Goal: Task Accomplishment & Management: Use online tool/utility

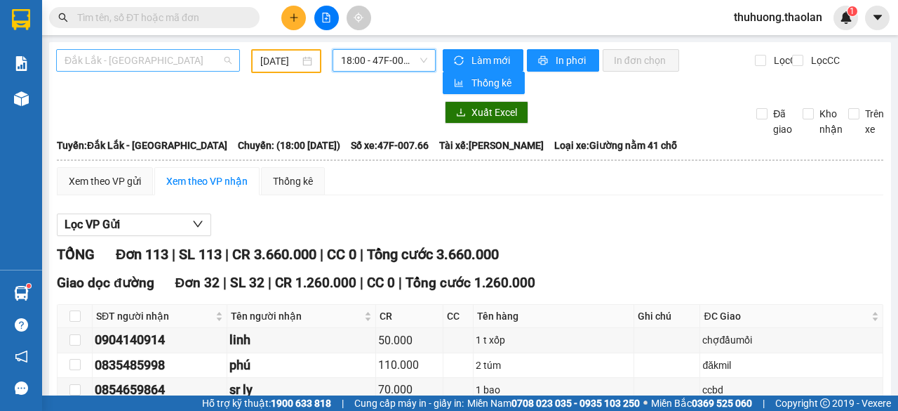
click at [142, 61] on span "Đắk Lắk - [GEOGRAPHIC_DATA]" at bounding box center [148, 60] width 167 height 21
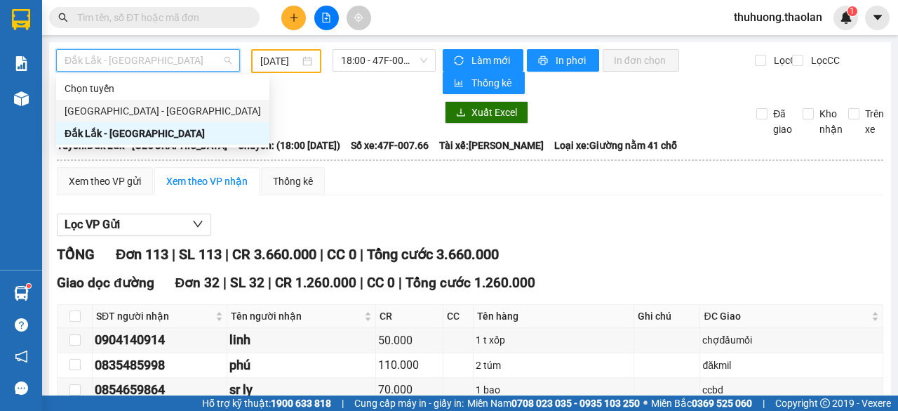
click at [125, 111] on div "[GEOGRAPHIC_DATA] - [GEOGRAPHIC_DATA]" at bounding box center [163, 110] width 197 height 15
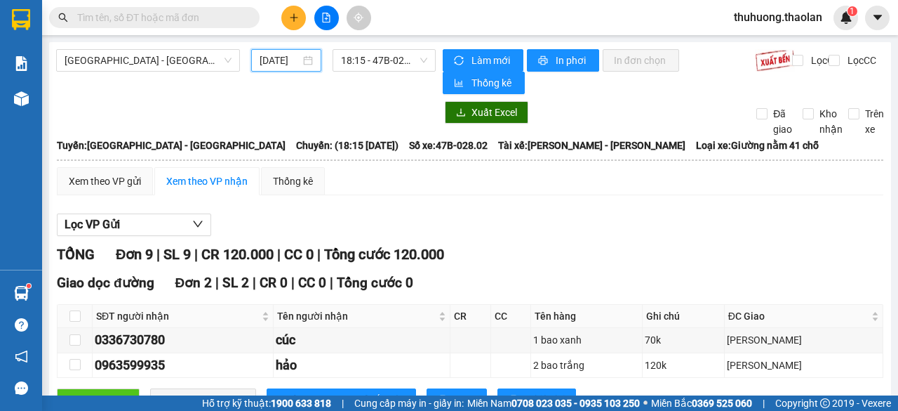
click at [267, 55] on input "[DATE]" at bounding box center [280, 60] width 41 height 15
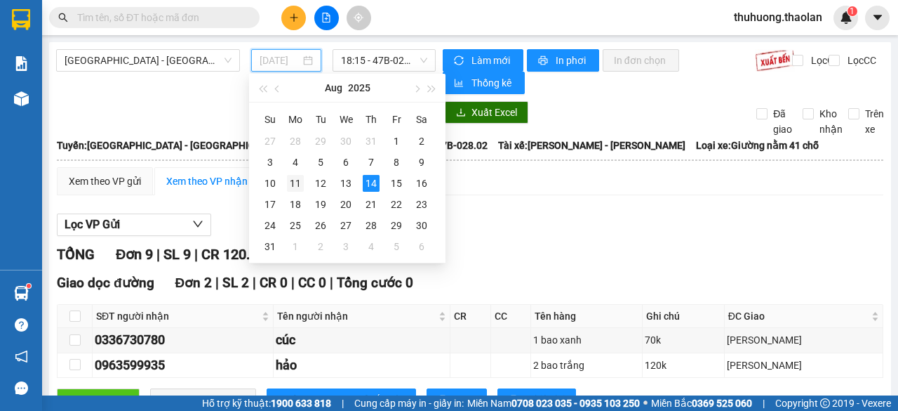
click at [293, 180] on div "11" at bounding box center [295, 183] width 17 height 17
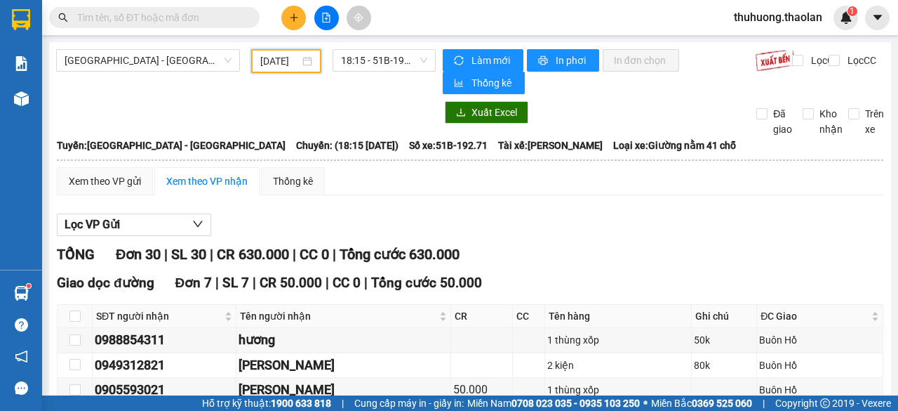
click at [280, 58] on input "[DATE]" at bounding box center [279, 60] width 39 height 15
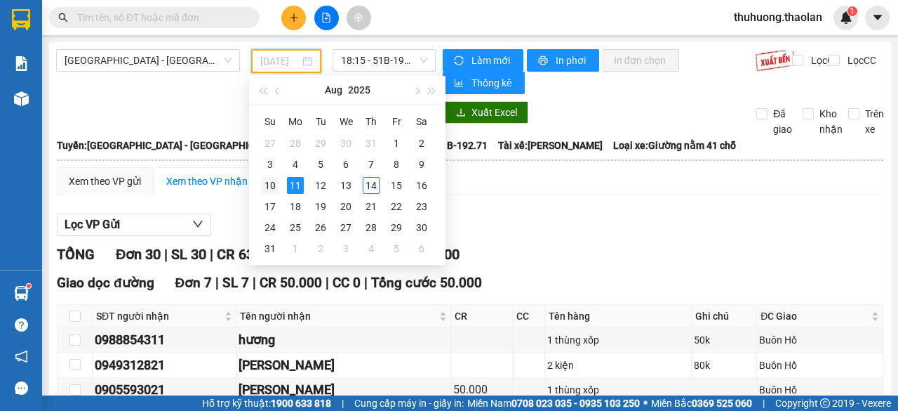
click at [265, 180] on div "10" at bounding box center [270, 185] width 17 height 17
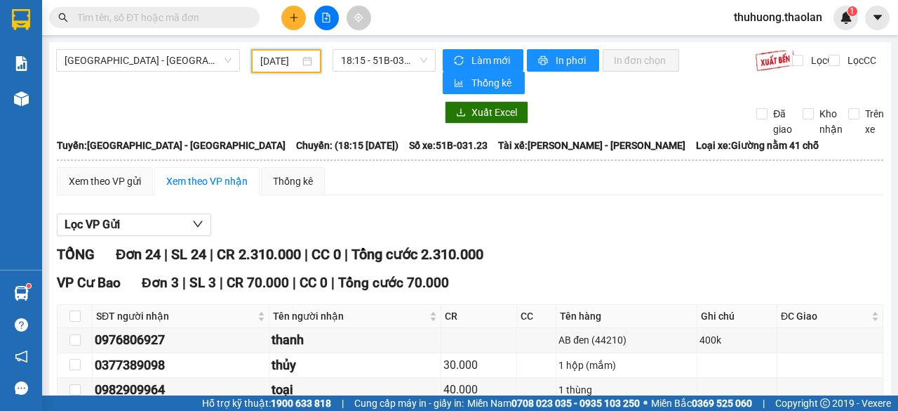
click at [279, 61] on input "[DATE]" at bounding box center [279, 60] width 39 height 15
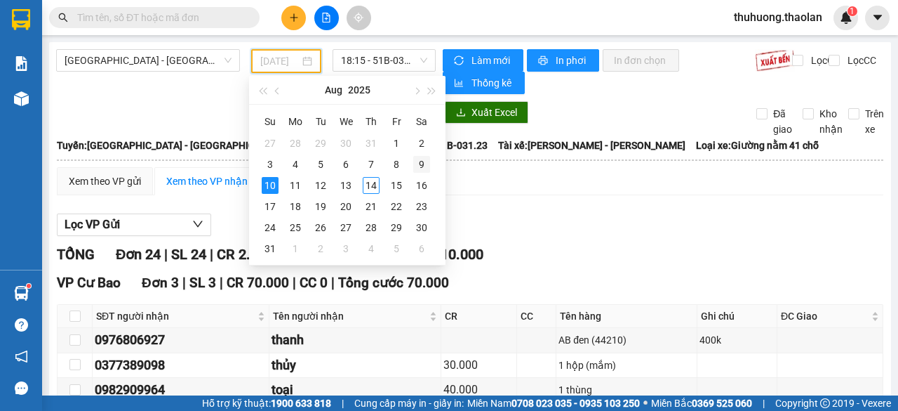
click at [423, 163] on div "9" at bounding box center [421, 164] width 17 height 17
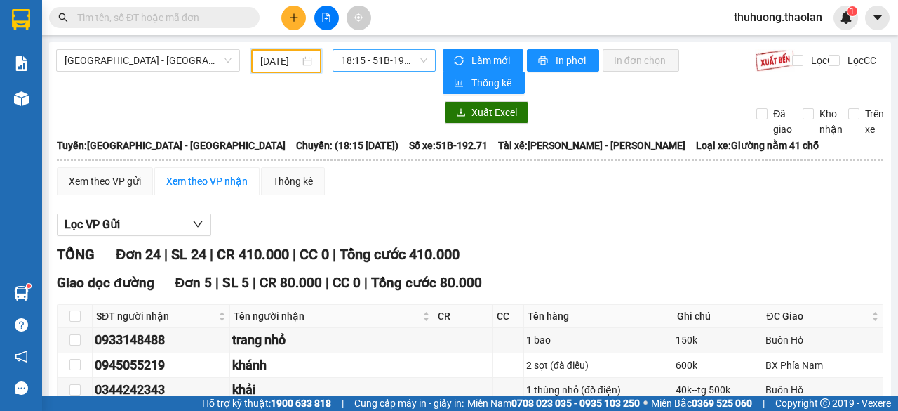
click at [373, 64] on span "18:15 - 51B-192.71" at bounding box center [384, 60] width 86 height 21
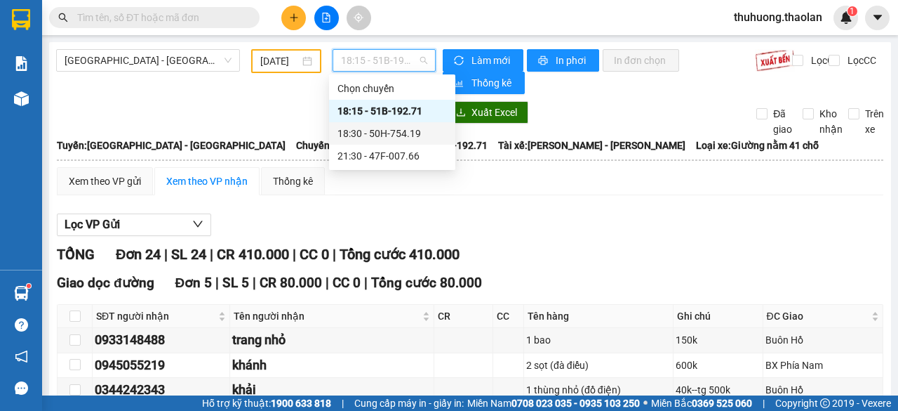
click at [359, 134] on div "18:30 - 50H-754.19" at bounding box center [392, 133] width 109 height 15
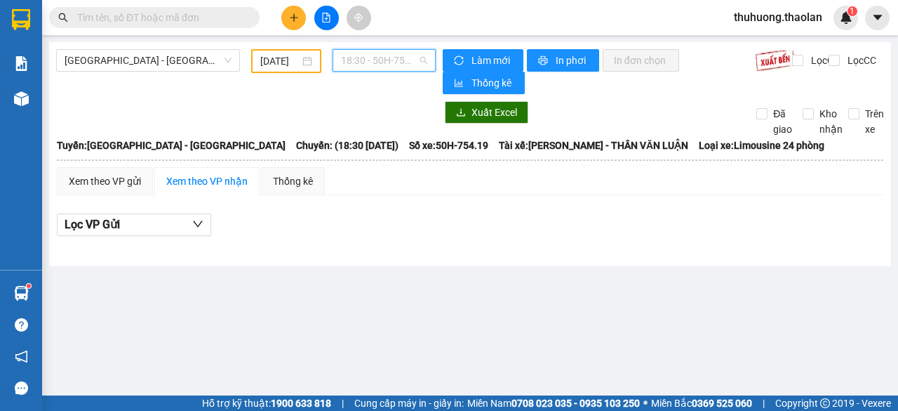
click at [371, 62] on span "18:30 - 50H-754.19" at bounding box center [384, 60] width 86 height 21
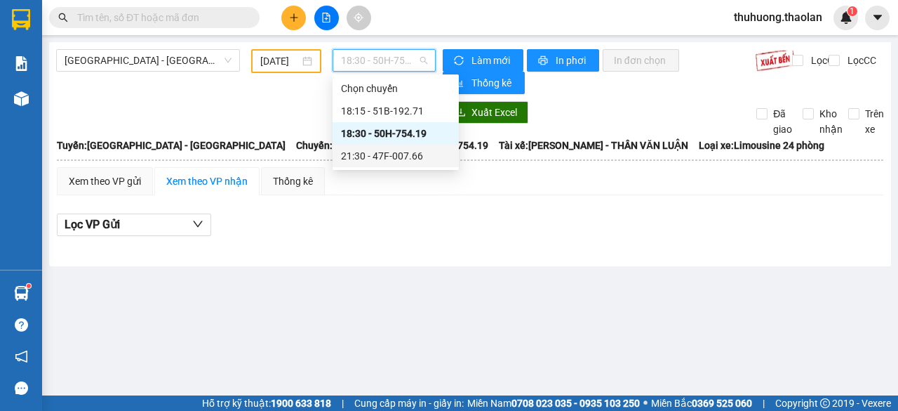
click at [372, 152] on div "21:30 - 47F-007.66" at bounding box center [395, 155] width 109 height 15
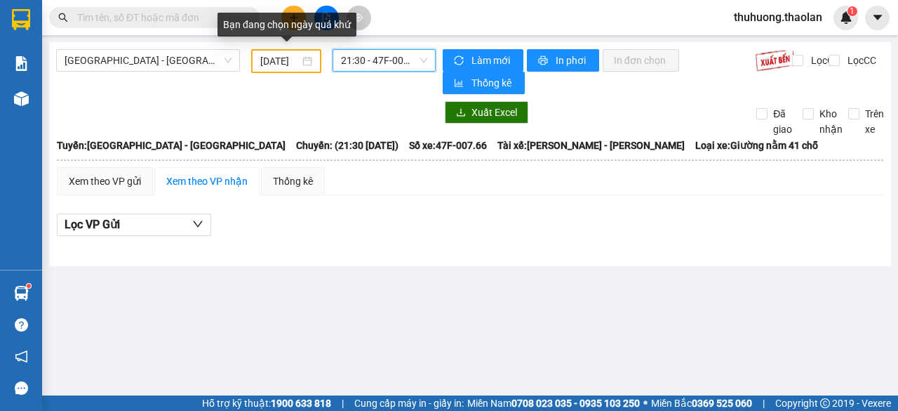
click at [281, 56] on input "[DATE]" at bounding box center [279, 60] width 39 height 15
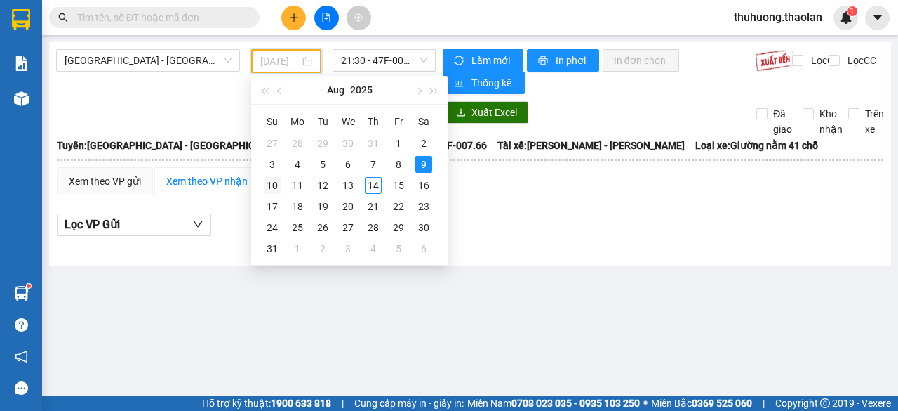
click at [279, 186] on div "10" at bounding box center [272, 185] width 17 height 17
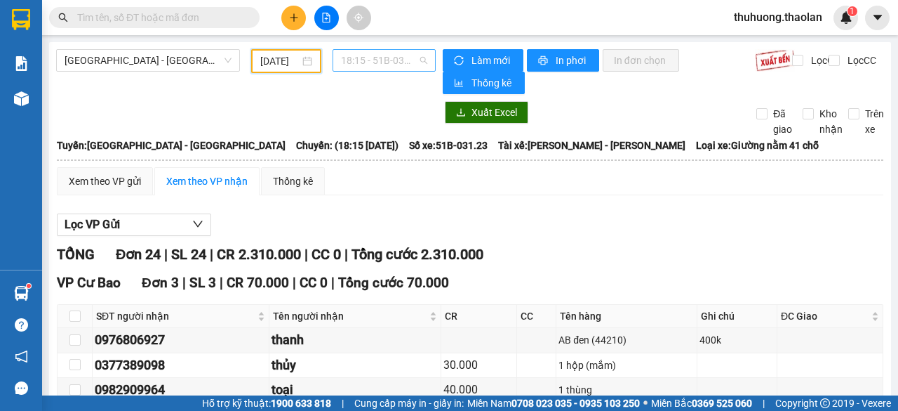
click at [388, 63] on span "18:15 - 51B-031.23" at bounding box center [384, 60] width 86 height 21
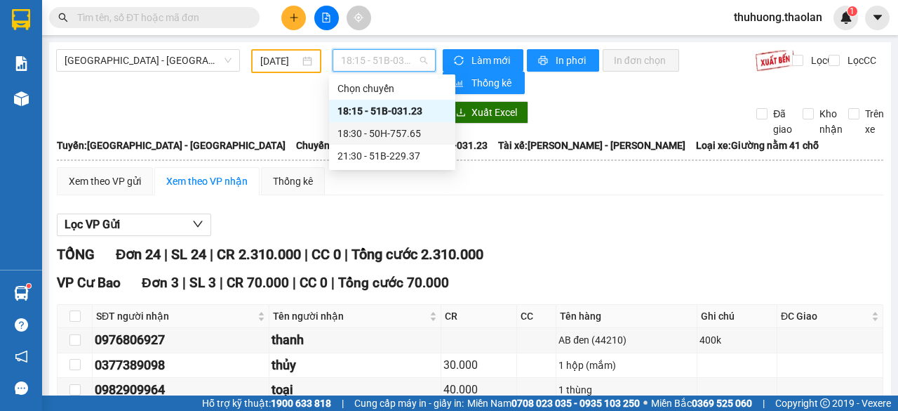
click at [385, 131] on div "18:30 - 50H-757.65" at bounding box center [392, 133] width 109 height 15
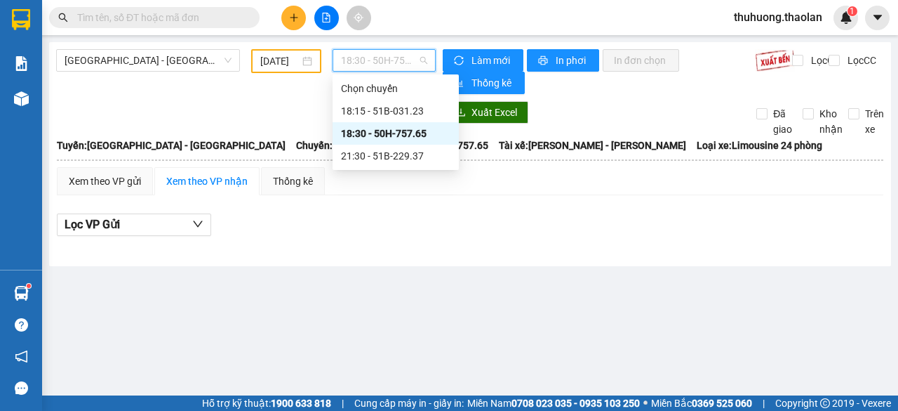
click at [387, 63] on span "18:30 - 50H-757.65" at bounding box center [384, 60] width 86 height 21
click at [382, 155] on div "21:30 - 51B-229.37" at bounding box center [395, 155] width 109 height 15
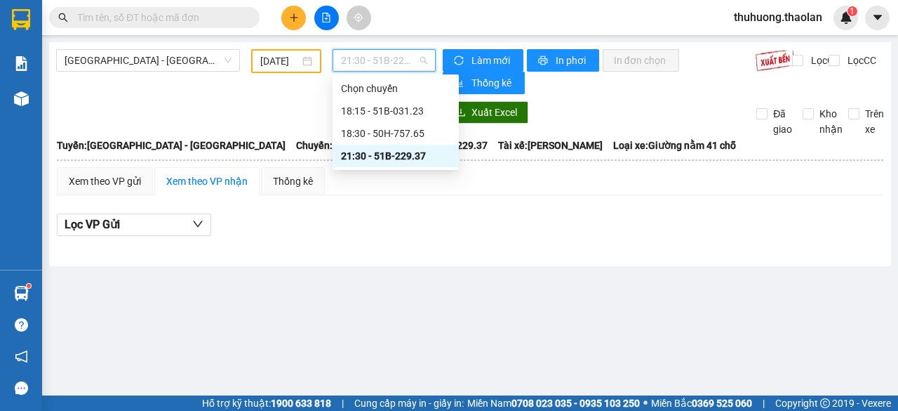
click at [380, 53] on span "21:30 - 51B-229.37" at bounding box center [384, 60] width 86 height 21
click at [379, 109] on div "18:15 - 51B-031.23" at bounding box center [395, 110] width 109 height 15
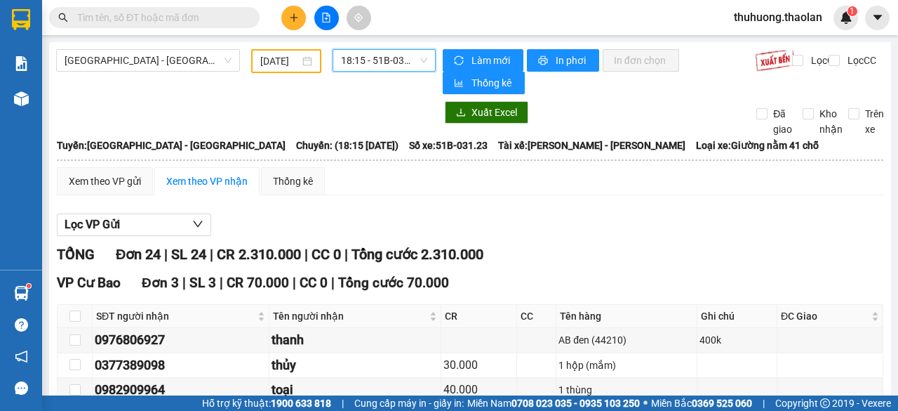
click at [269, 59] on input "[DATE]" at bounding box center [279, 60] width 39 height 15
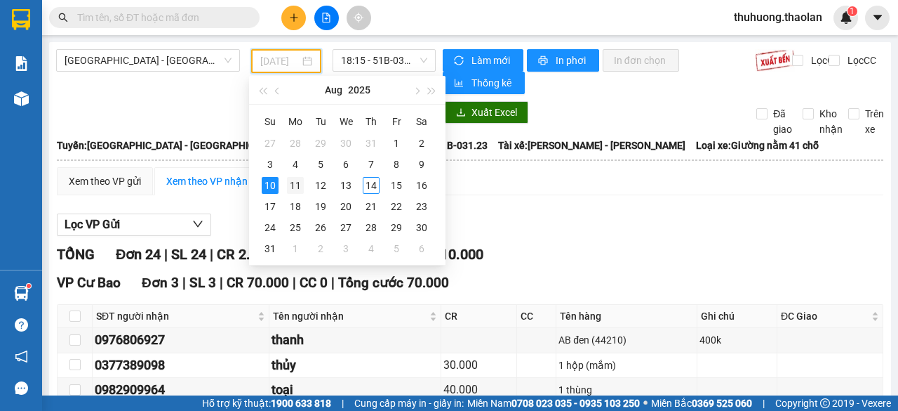
click at [293, 186] on div "11" at bounding box center [295, 185] width 17 height 17
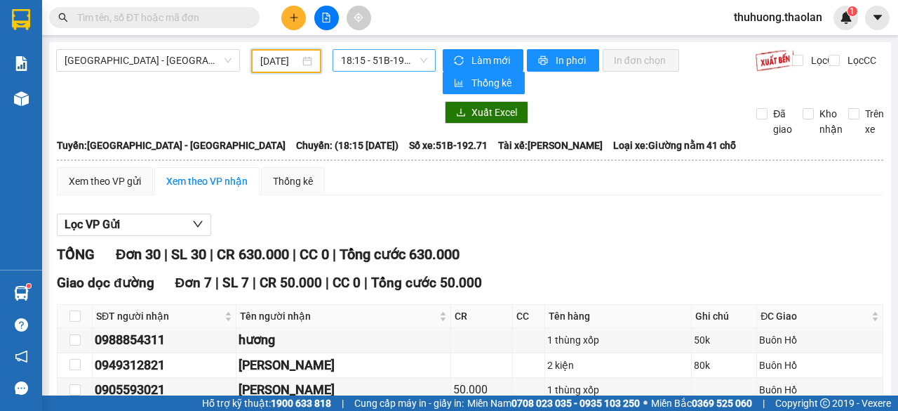
click at [368, 58] on span "18:15 - 51B-192.71" at bounding box center [384, 60] width 86 height 21
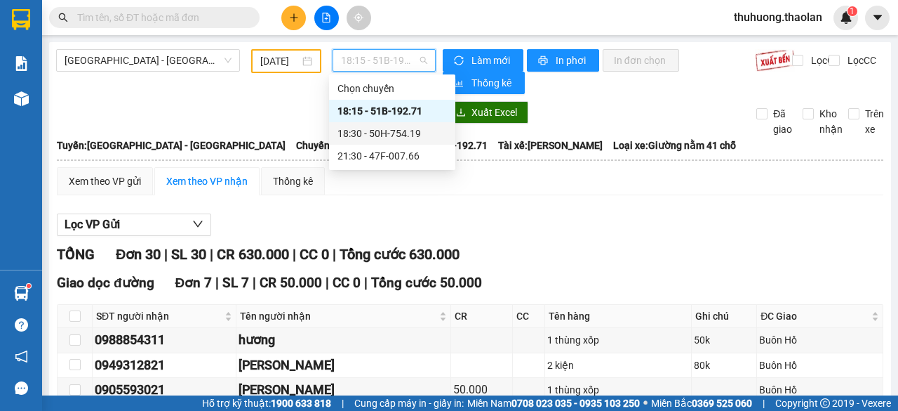
click at [381, 131] on div "18:30 - 50H-754.19" at bounding box center [392, 133] width 109 height 15
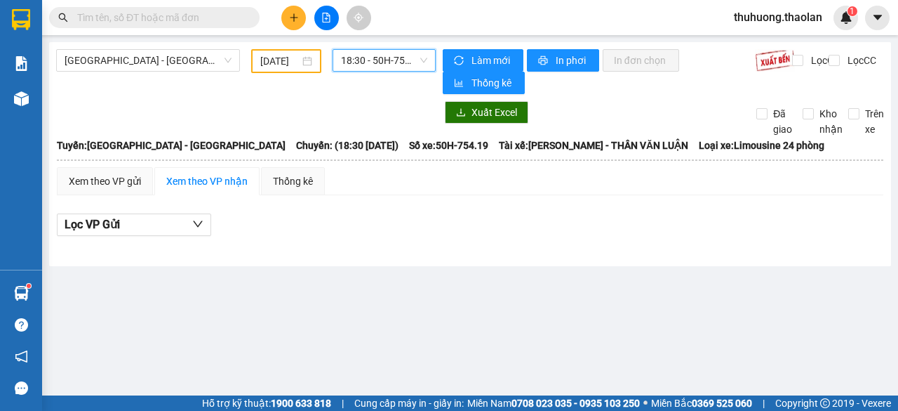
click at [387, 66] on span "18:30 - 50H-754.19" at bounding box center [384, 60] width 86 height 21
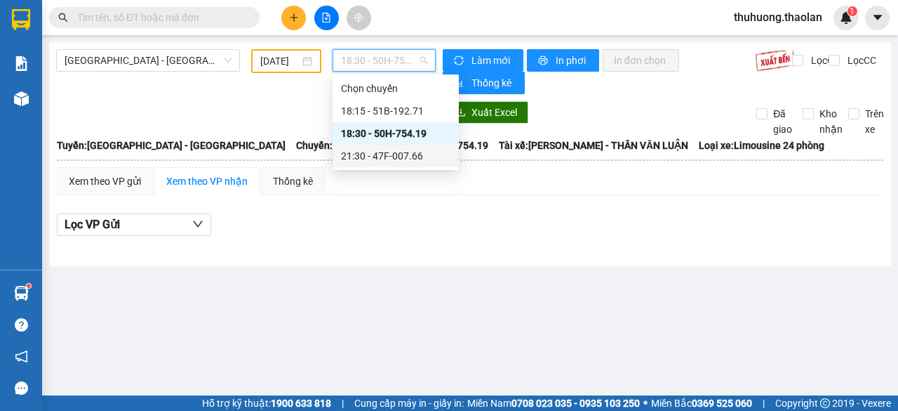
click at [415, 152] on div "21:30 - 47F-007.66" at bounding box center [395, 155] width 109 height 15
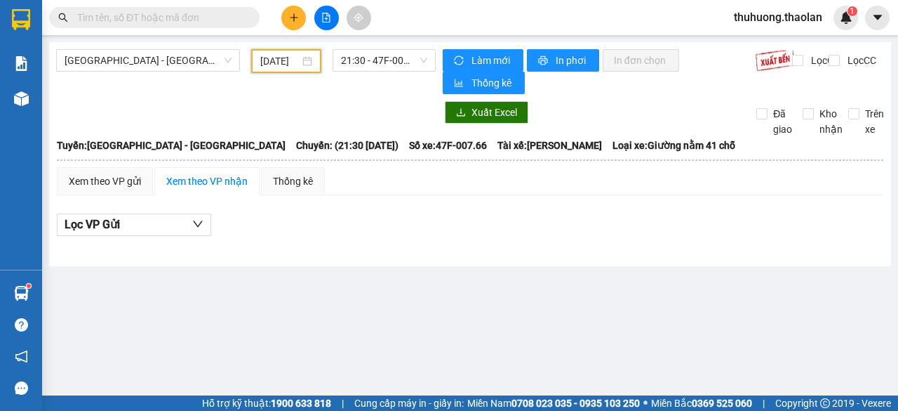
click at [270, 61] on input "[DATE]" at bounding box center [279, 60] width 39 height 15
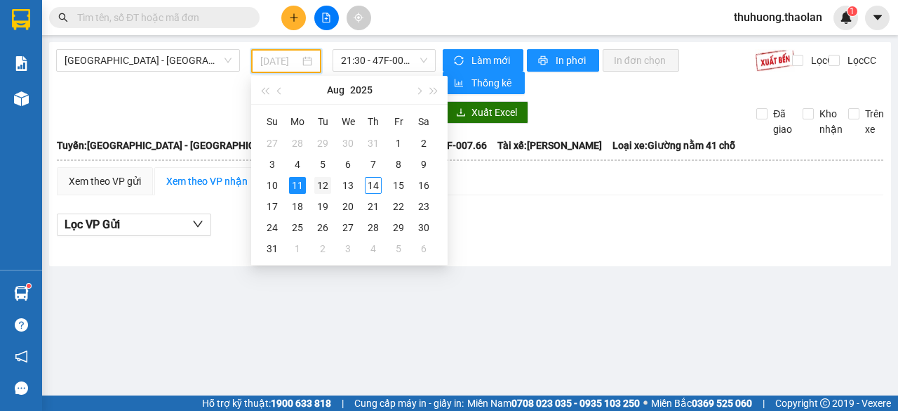
click at [317, 185] on div "12" at bounding box center [322, 185] width 17 height 17
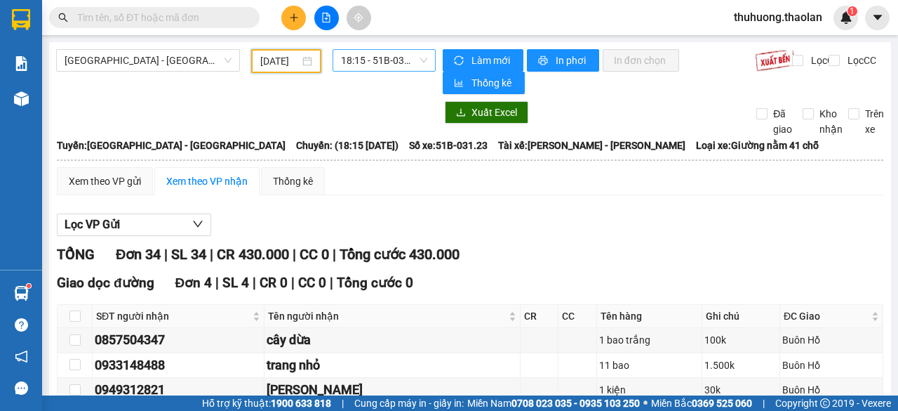
click at [375, 64] on span "18:15 - 51B-031.23" at bounding box center [384, 60] width 86 height 21
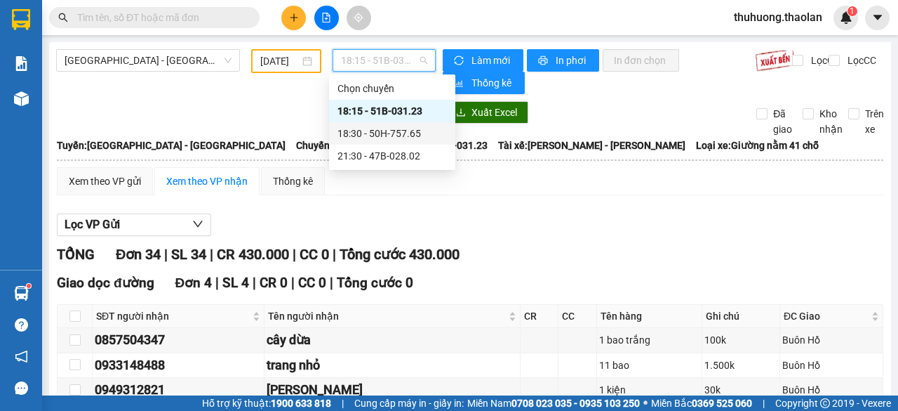
click at [397, 131] on div "18:30 - 50H-757.65" at bounding box center [392, 133] width 109 height 15
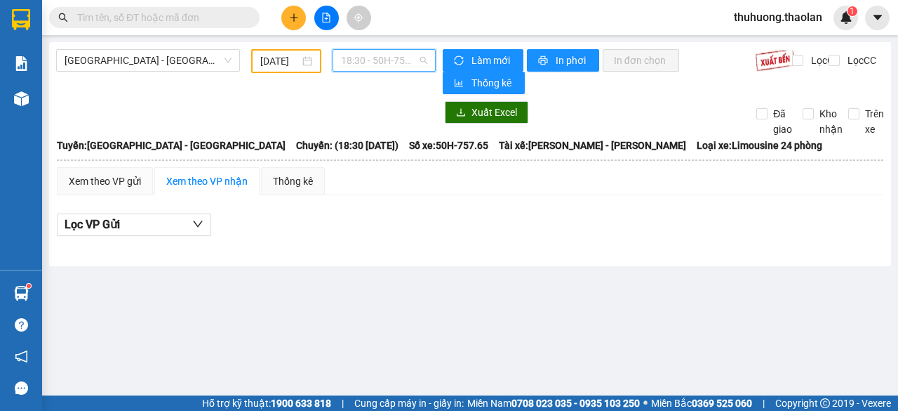
click at [399, 63] on span "18:30 - 50H-757.65" at bounding box center [384, 60] width 86 height 21
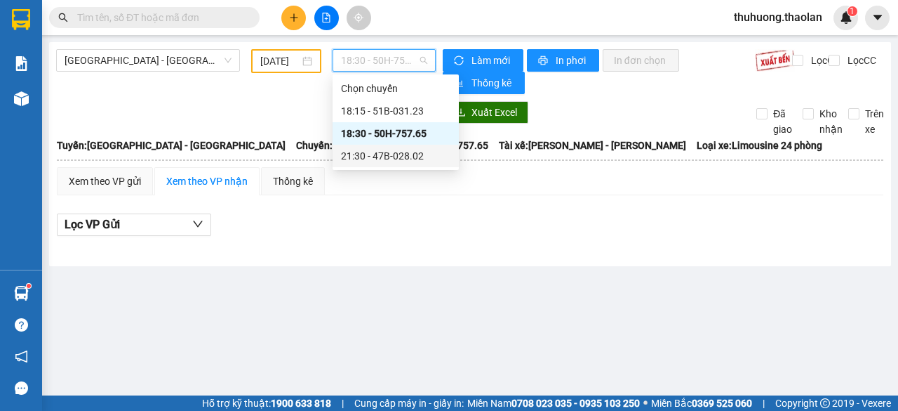
click at [403, 163] on div "21:30 - 47B-028.02" at bounding box center [395, 155] width 109 height 15
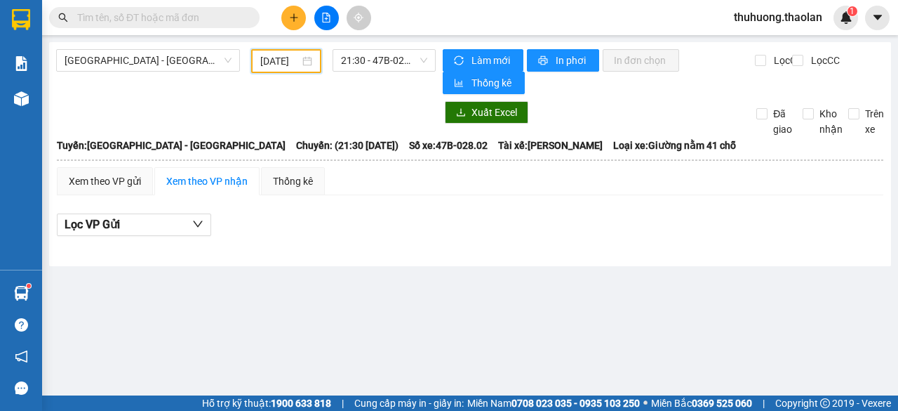
click at [277, 65] on input "[DATE]" at bounding box center [279, 60] width 39 height 15
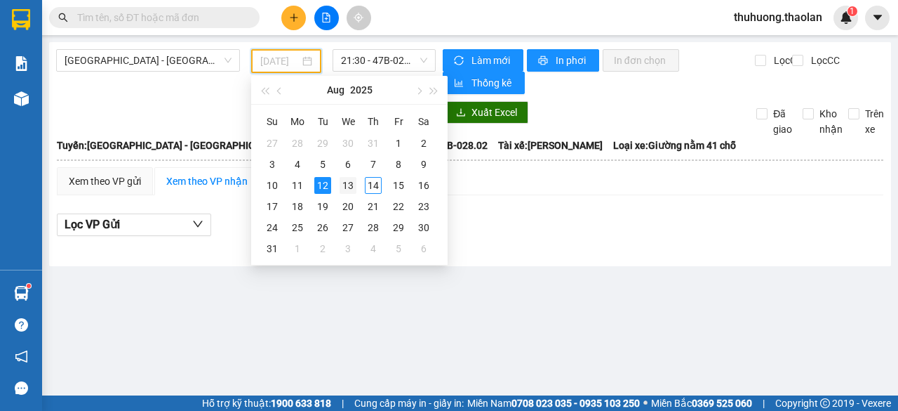
click at [350, 186] on div "13" at bounding box center [348, 185] width 17 height 17
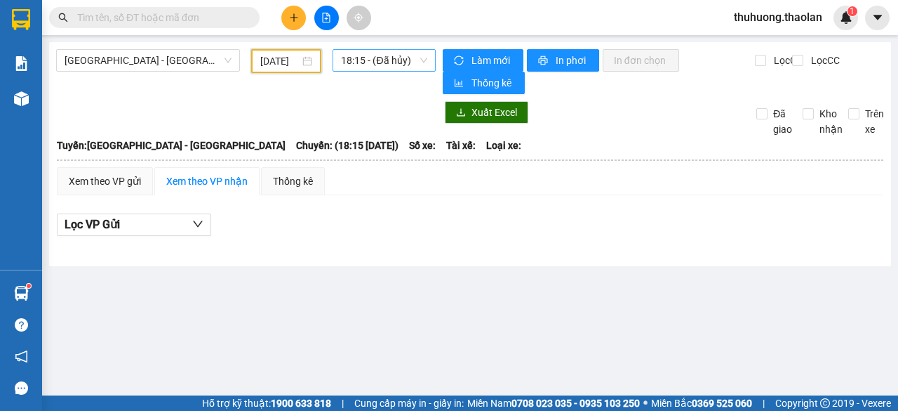
click at [357, 63] on span "18:15 - (Đã hủy)" at bounding box center [384, 60] width 86 height 21
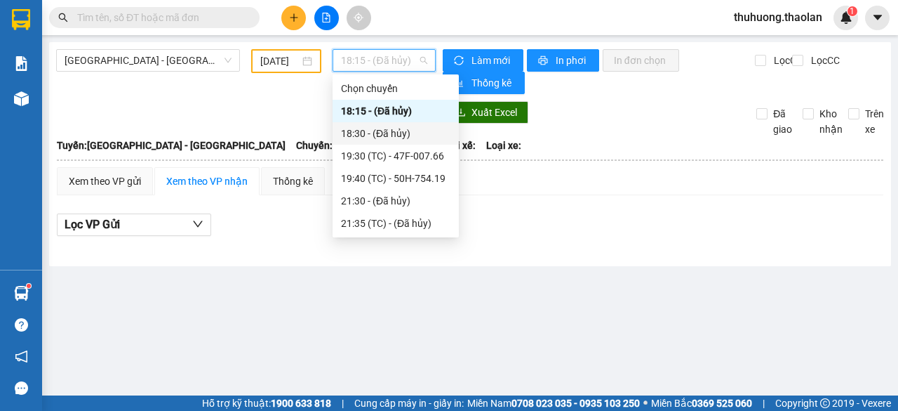
click at [378, 141] on div "18:30 - (Đã hủy)" at bounding box center [396, 133] width 126 height 22
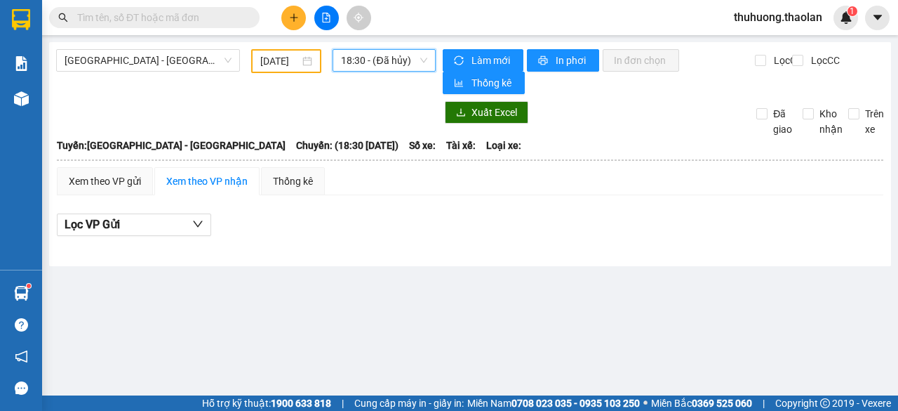
click at [380, 61] on span "18:30 - (Đã hủy)" at bounding box center [384, 60] width 86 height 21
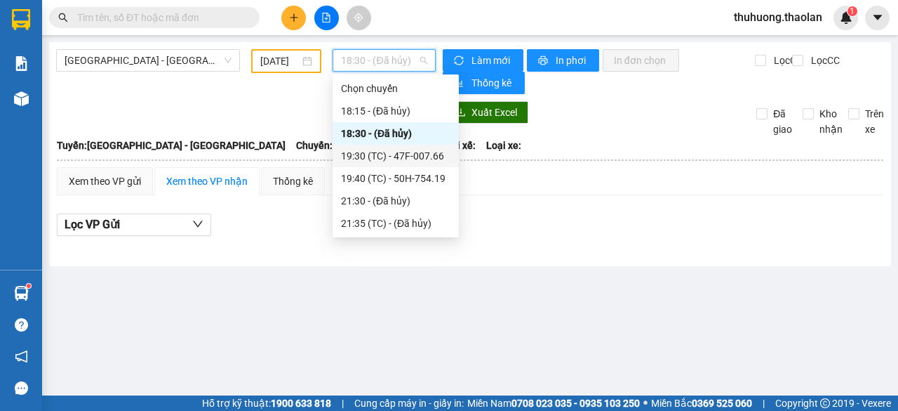
click at [394, 165] on div "19:30 (TC) - 47F-007.66" at bounding box center [396, 156] width 126 height 22
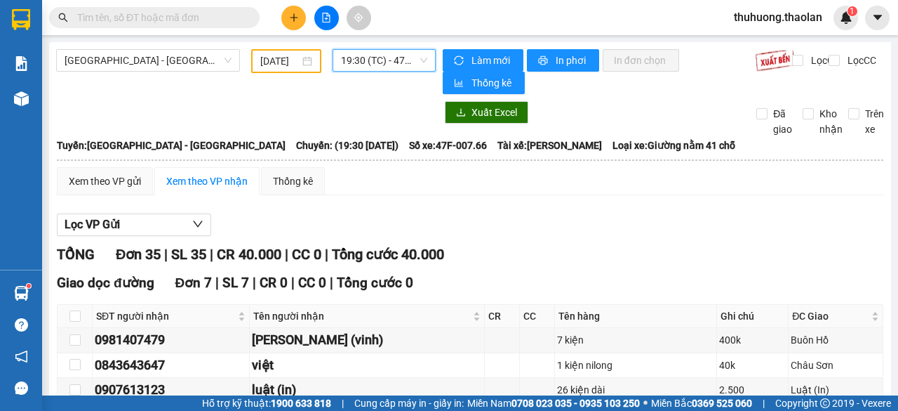
click at [378, 62] on span "19:30 (TC) - 47F-007.66" at bounding box center [384, 60] width 86 height 21
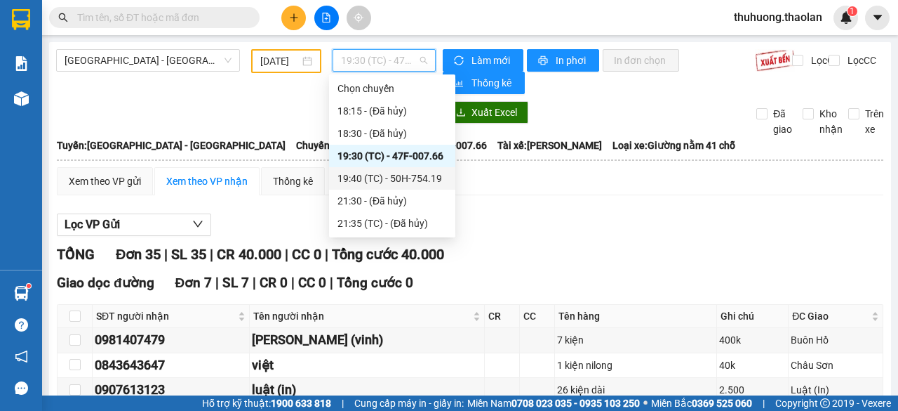
click at [379, 176] on div "19:40 (TC) - 50H-754.19" at bounding box center [392, 178] width 109 height 15
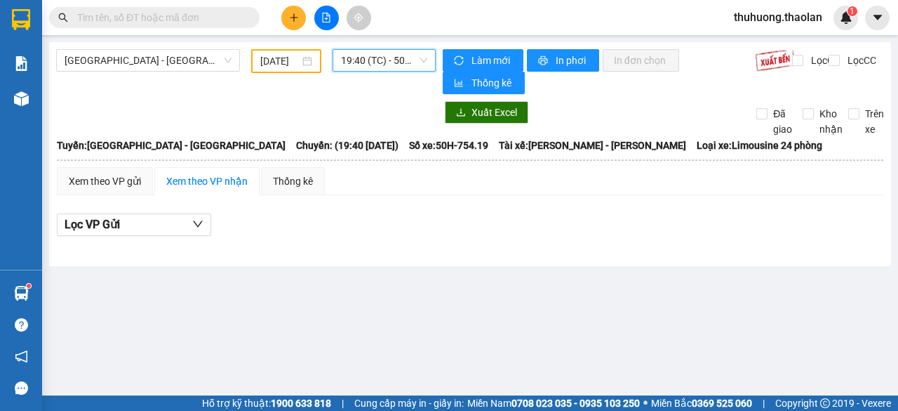
click at [380, 58] on span "19:40 (TC) - 50H-754.19" at bounding box center [384, 60] width 86 height 21
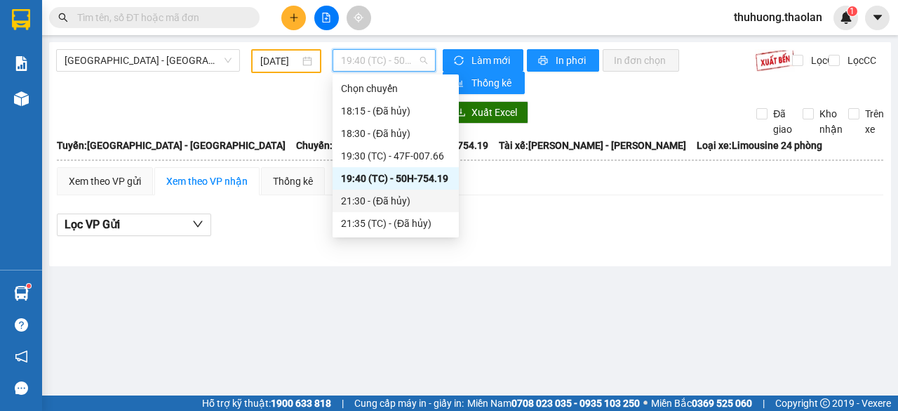
click at [369, 204] on div "21:30 - (Đã hủy)" at bounding box center [395, 200] width 109 height 15
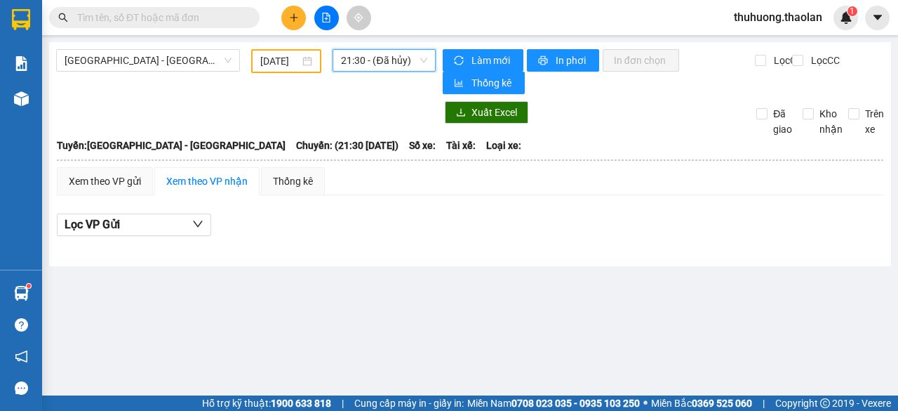
click at [372, 66] on span "21:30 - (Đã hủy)" at bounding box center [384, 60] width 86 height 21
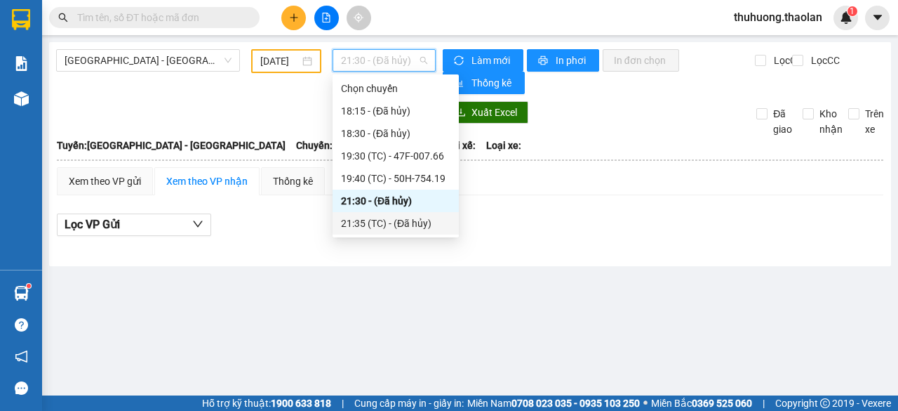
click at [364, 227] on div "21:35 (TC) - (Đã hủy)" at bounding box center [395, 222] width 109 height 15
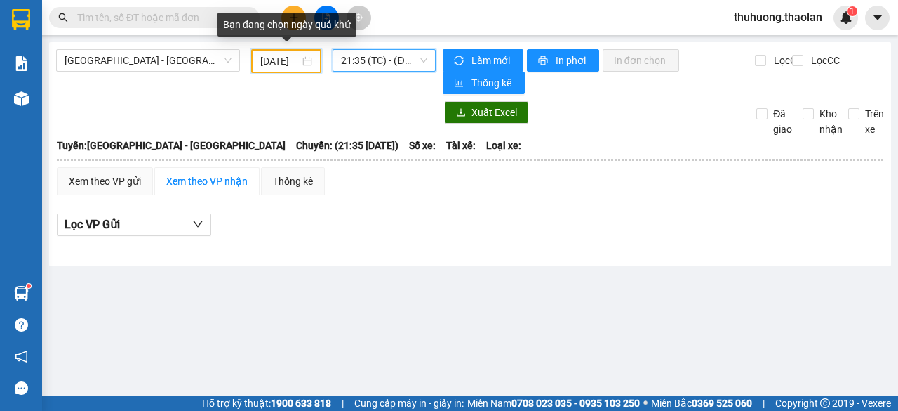
click at [276, 62] on input "[DATE]" at bounding box center [279, 60] width 39 height 15
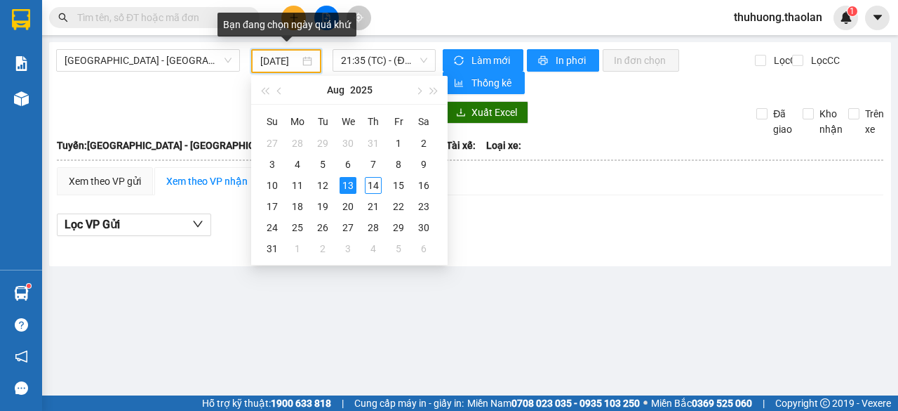
click at [276, 61] on input "[DATE]" at bounding box center [279, 60] width 39 height 15
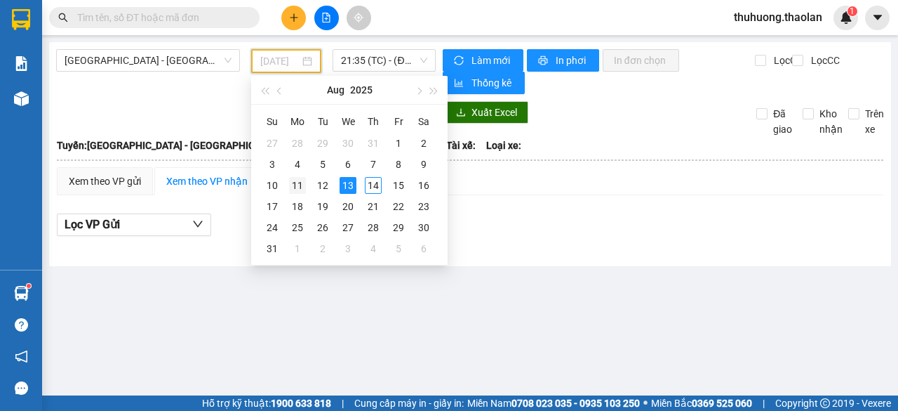
click at [301, 185] on div "11" at bounding box center [297, 185] width 17 height 17
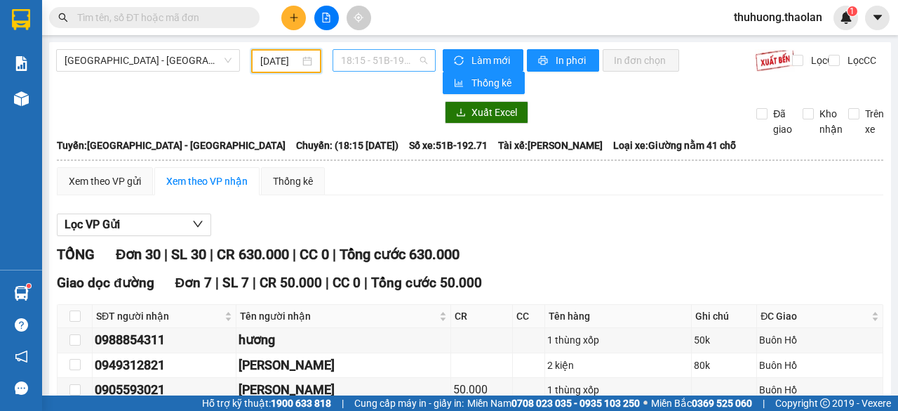
click at [390, 64] on span "18:15 - 51B-192.71" at bounding box center [384, 60] width 86 height 21
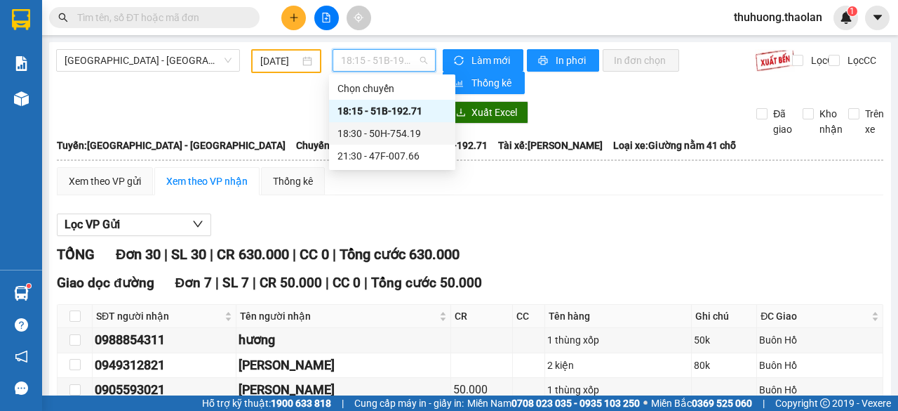
click at [387, 133] on div "18:30 - 50H-754.19" at bounding box center [392, 133] width 109 height 15
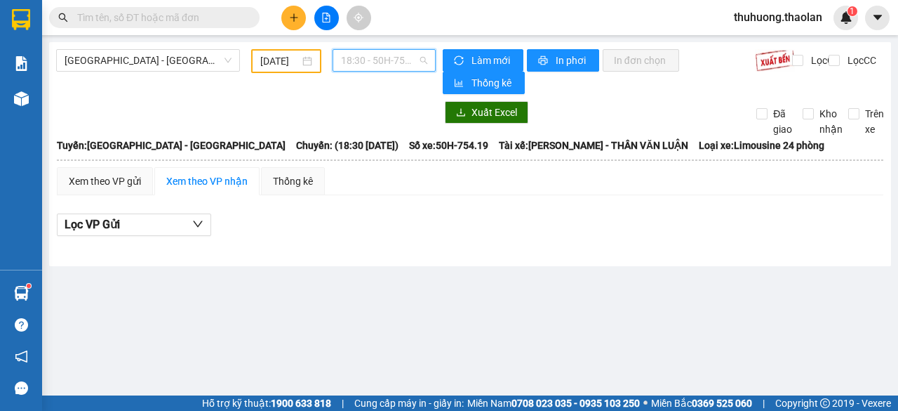
click at [394, 57] on span "18:30 - 50H-754.19" at bounding box center [384, 60] width 86 height 21
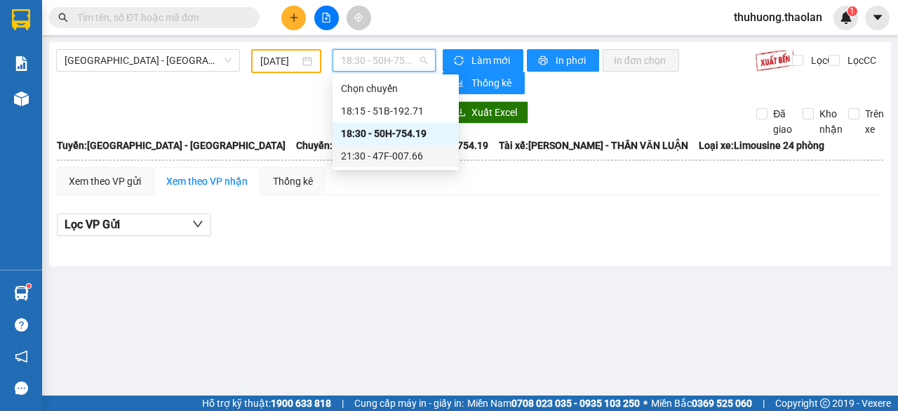
click at [380, 155] on div "21:30 - 47F-007.66" at bounding box center [395, 155] width 109 height 15
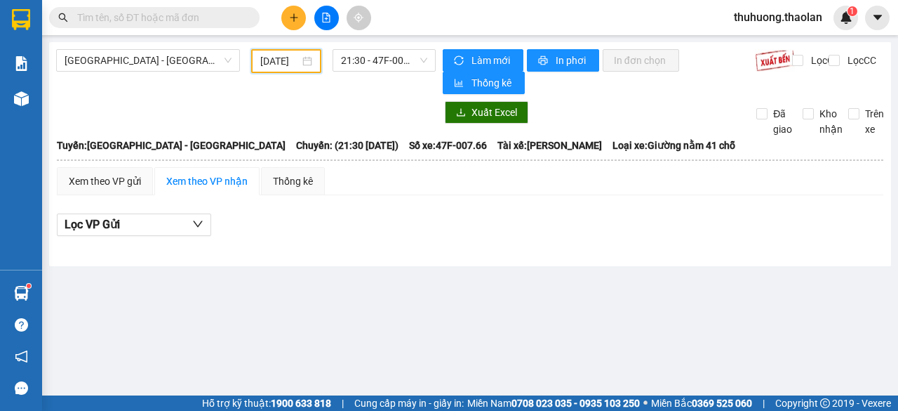
click at [277, 66] on input "[DATE]" at bounding box center [279, 60] width 39 height 15
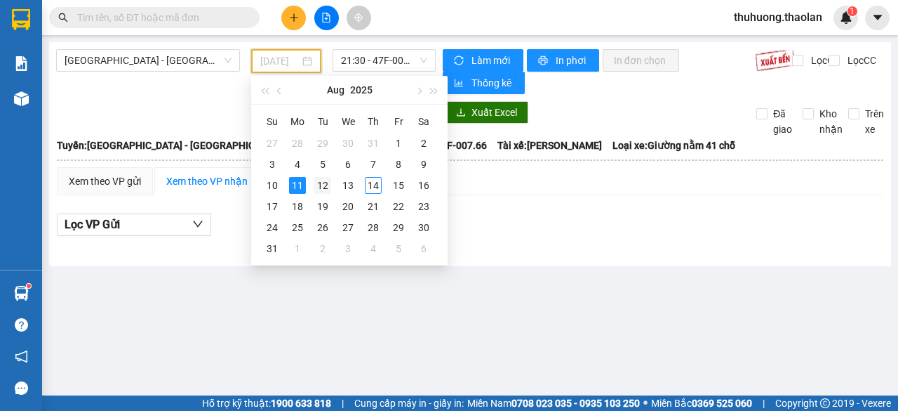
click at [322, 187] on div "12" at bounding box center [322, 185] width 17 height 17
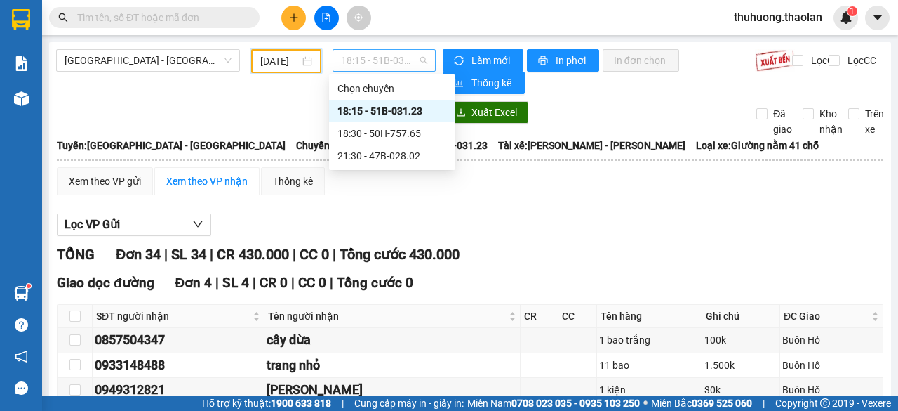
click at [367, 67] on span "18:15 - 51B-031.23" at bounding box center [384, 60] width 86 height 21
click at [387, 133] on div "18:30 - 50H-757.65" at bounding box center [392, 133] width 109 height 15
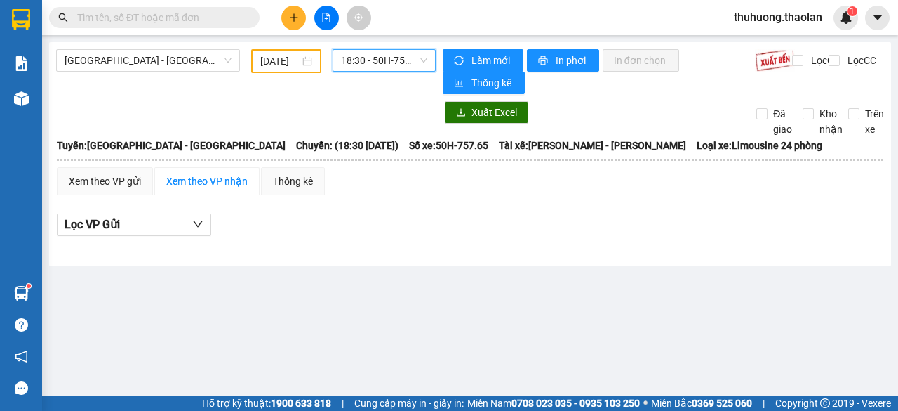
click at [385, 54] on span "18:30 - 50H-757.65" at bounding box center [384, 60] width 86 height 21
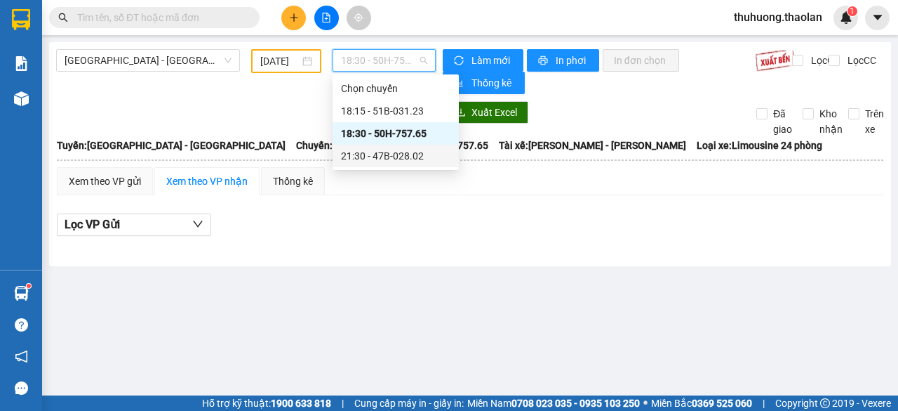
click at [388, 156] on div "21:30 - 47B-028.02" at bounding box center [395, 155] width 109 height 15
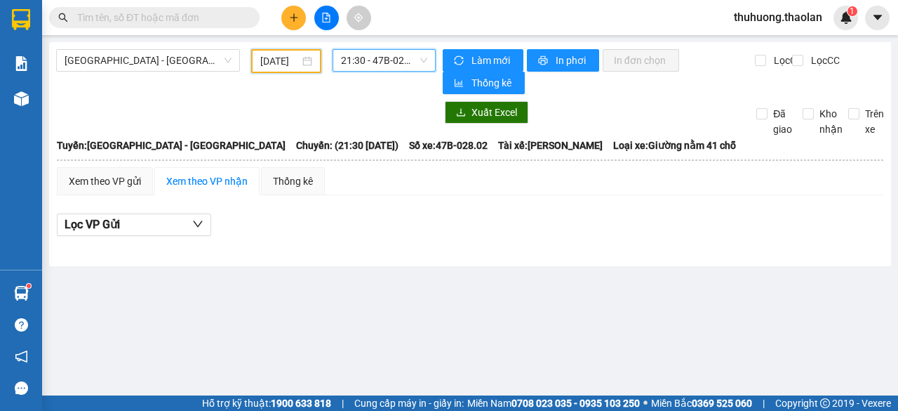
click at [271, 61] on input "[DATE]" at bounding box center [279, 60] width 39 height 15
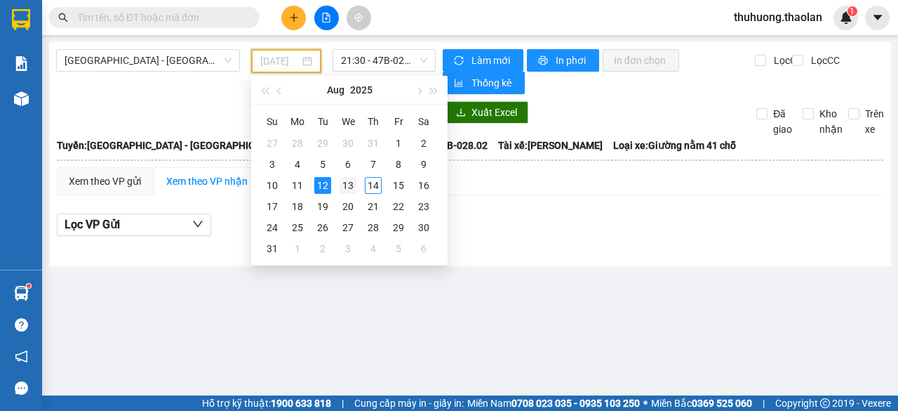
click at [345, 182] on div "13" at bounding box center [348, 185] width 17 height 17
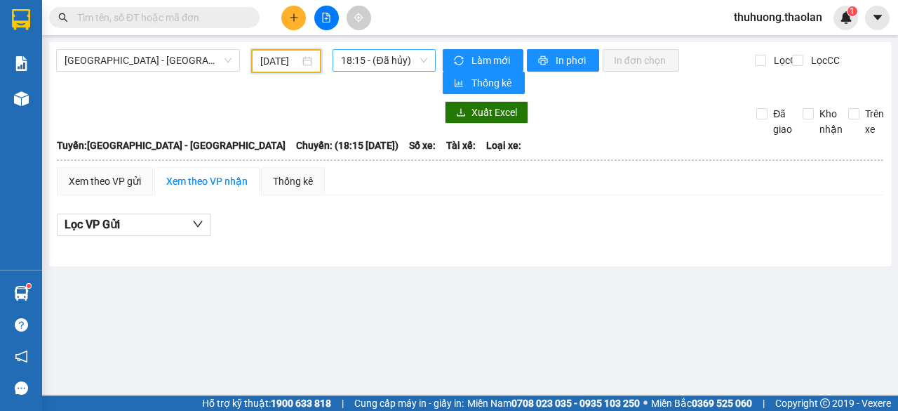
click at [364, 63] on span "18:15 - (Đã hủy)" at bounding box center [384, 60] width 86 height 21
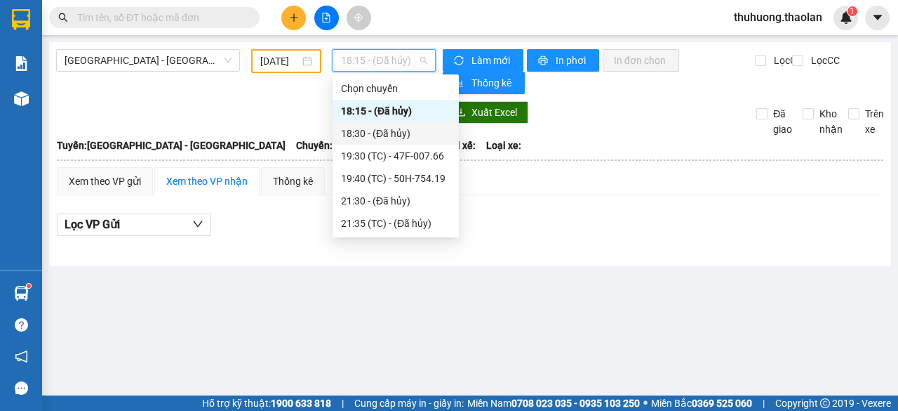
click at [378, 136] on div "18:30 - (Đã hủy)" at bounding box center [395, 133] width 109 height 15
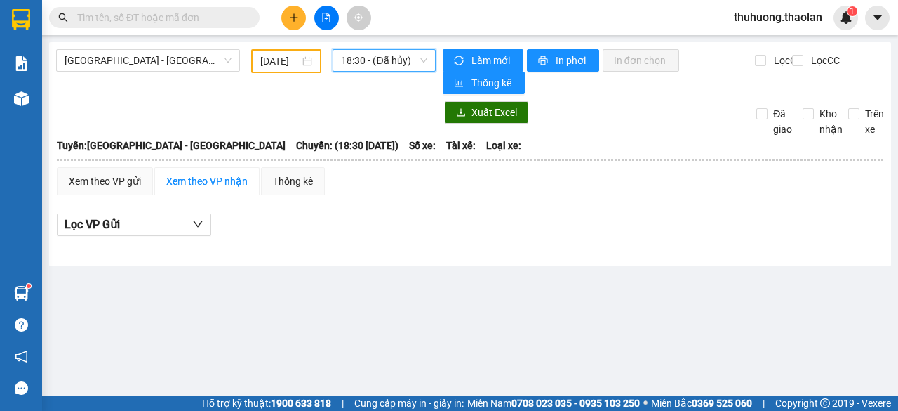
click at [378, 65] on span "18:30 - (Đã hủy)" at bounding box center [384, 60] width 86 height 21
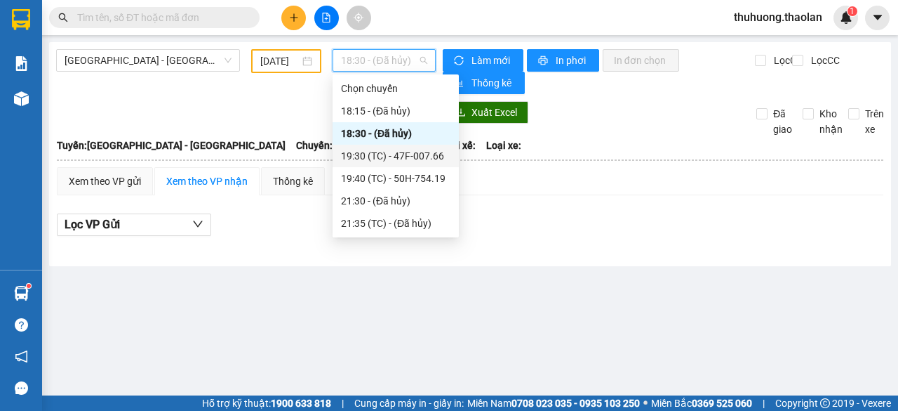
click at [375, 157] on div "19:30 (TC) - 47F-007.66" at bounding box center [395, 155] width 109 height 15
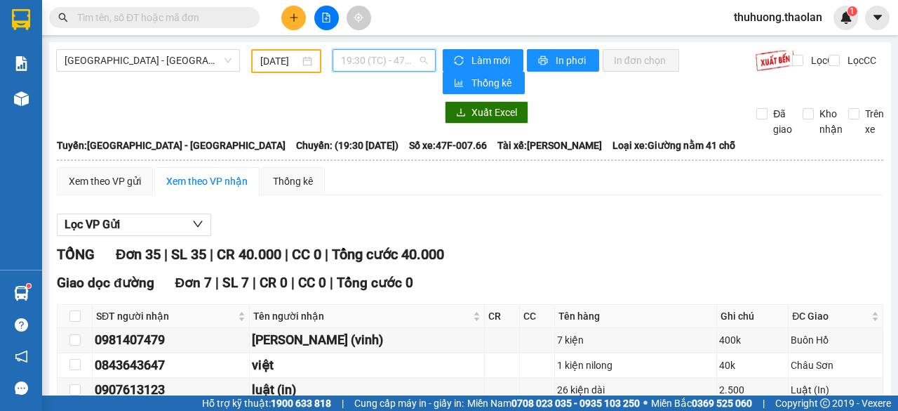
click at [380, 62] on span "19:30 (TC) - 47F-007.66" at bounding box center [384, 60] width 86 height 21
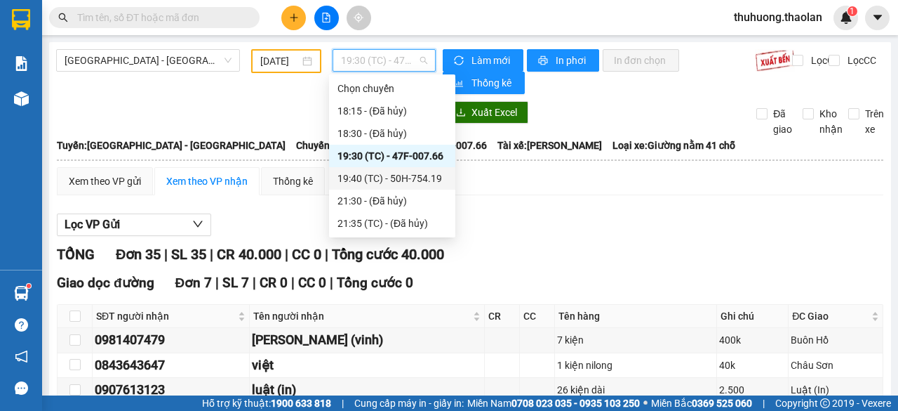
click at [397, 180] on div "19:40 (TC) - 50H-754.19" at bounding box center [392, 178] width 109 height 15
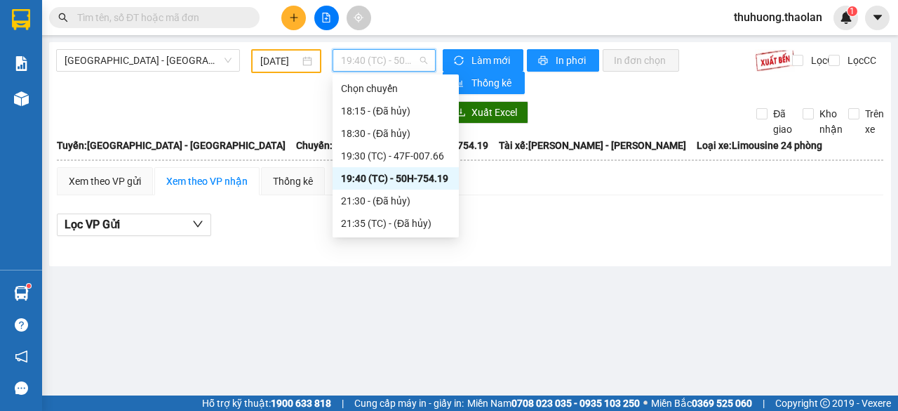
click at [378, 58] on span "19:40 (TC) - 50H-754.19" at bounding box center [384, 60] width 86 height 21
click at [379, 204] on div "21:30 - (Đã hủy)" at bounding box center [395, 200] width 109 height 15
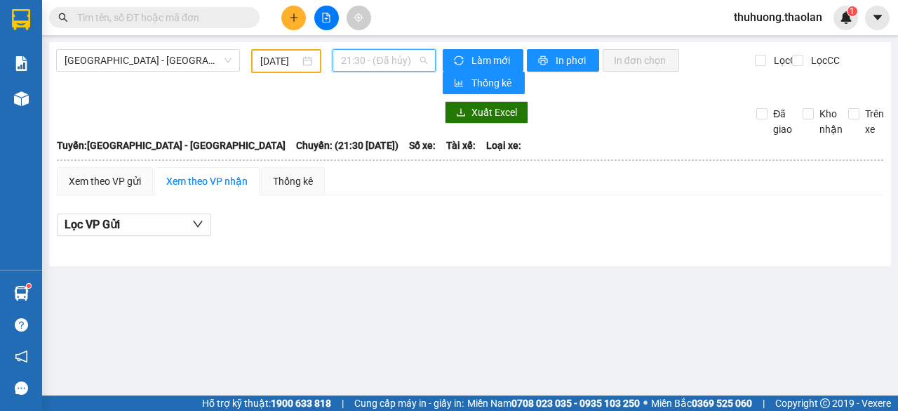
click at [375, 65] on span "21:30 - (Đã hủy)" at bounding box center [384, 60] width 86 height 21
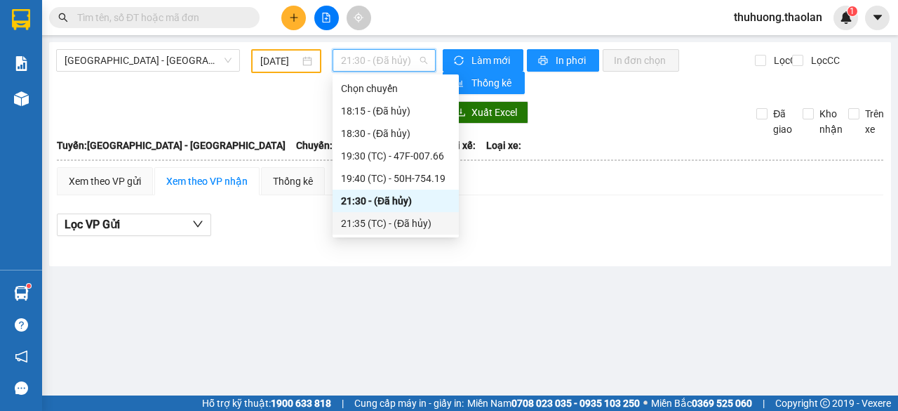
click at [376, 224] on div "21:35 (TC) - (Đã hủy)" at bounding box center [395, 222] width 109 height 15
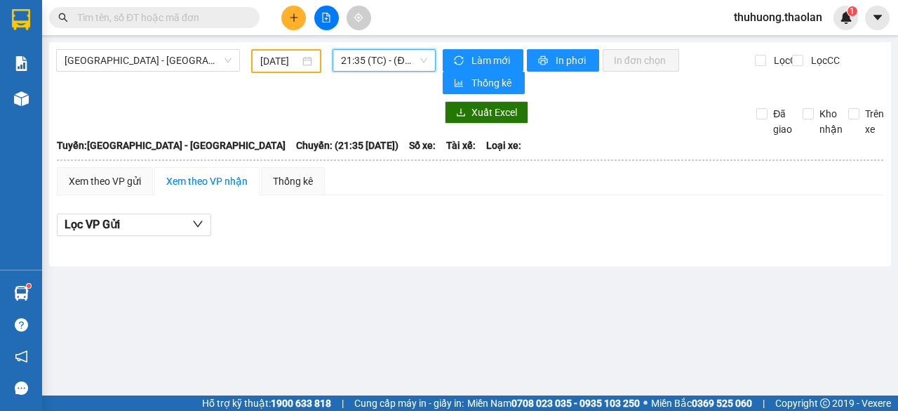
click at [276, 61] on input "[DATE]" at bounding box center [279, 60] width 39 height 15
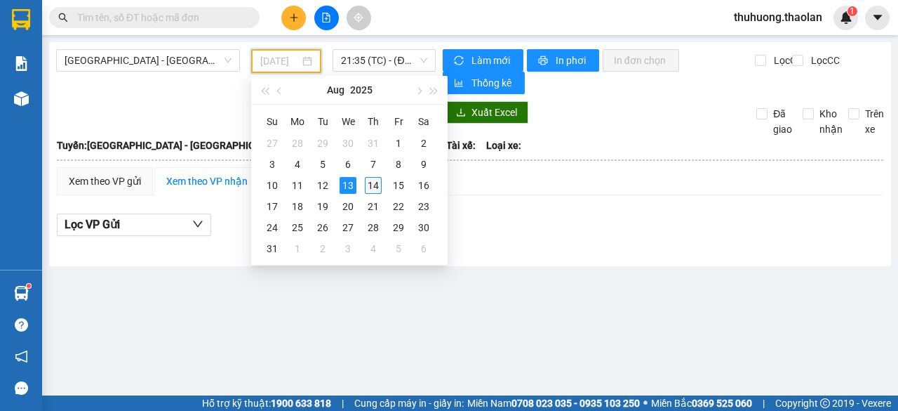
click at [372, 182] on div "14" at bounding box center [373, 185] width 17 height 17
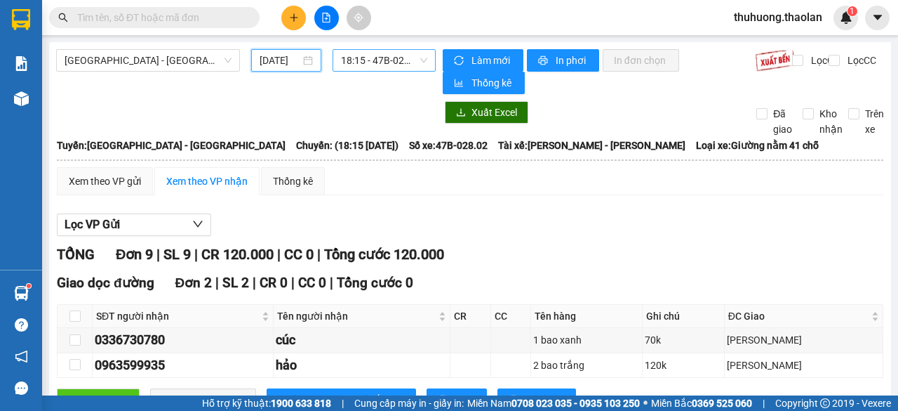
click at [381, 58] on span "18:15 - 47B-028.02" at bounding box center [384, 60] width 86 height 21
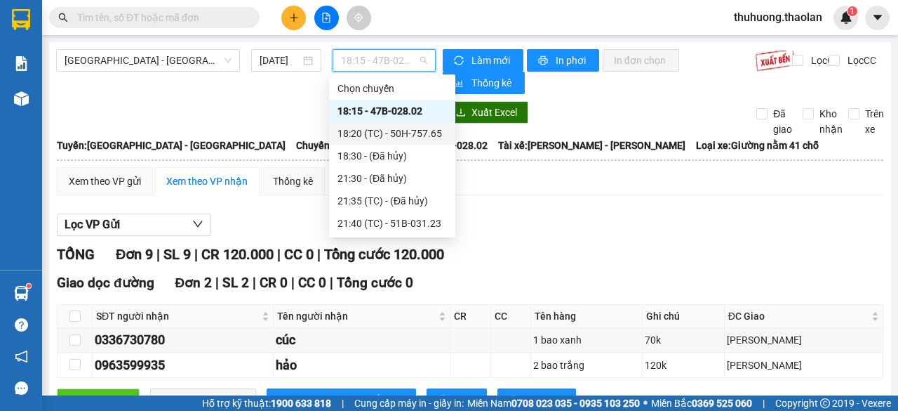
click at [389, 135] on div "18:20 (TC) - 50H-757.65" at bounding box center [392, 133] width 109 height 15
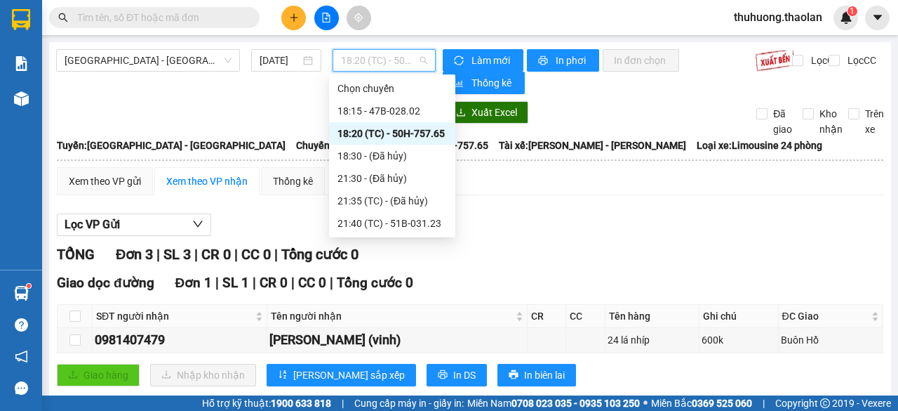
click at [389, 60] on span "18:20 (TC) - 50H-757.65" at bounding box center [384, 60] width 86 height 21
click at [392, 160] on div "18:30 - (Đã hủy)" at bounding box center [392, 155] width 109 height 15
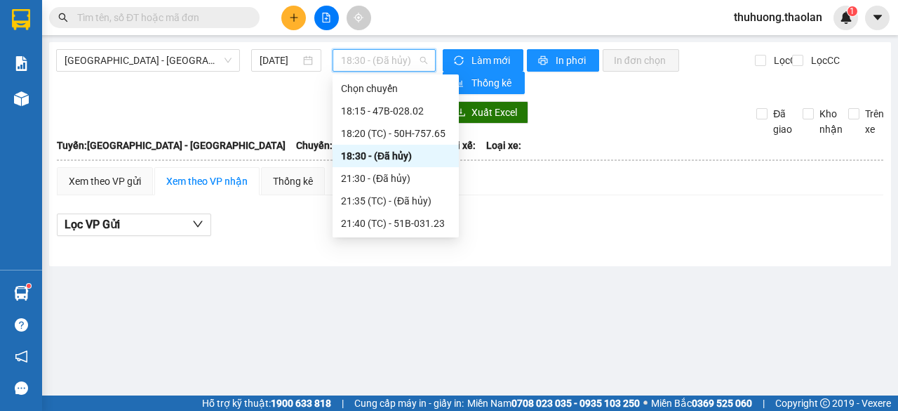
click at [384, 61] on span "18:30 - (Đã hủy)" at bounding box center [384, 60] width 86 height 21
click at [376, 176] on div "21:30 - (Đã hủy)" at bounding box center [395, 178] width 109 height 15
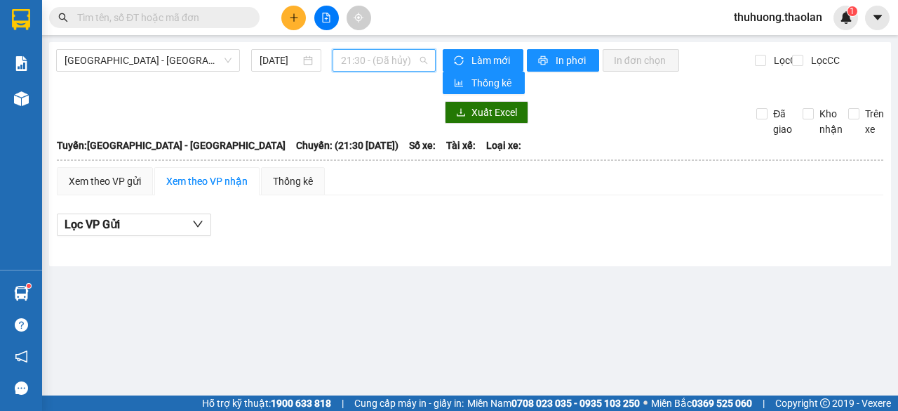
click at [385, 60] on span "21:30 - (Đã hủy)" at bounding box center [384, 60] width 86 height 21
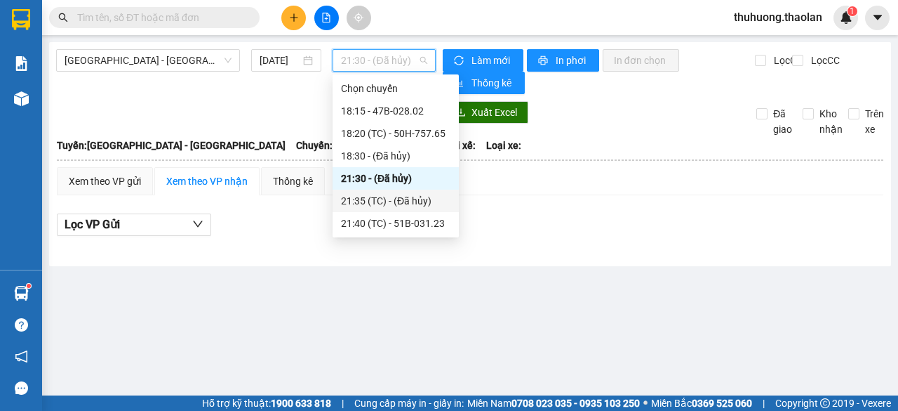
click at [400, 204] on div "21:35 (TC) - (Đã hủy)" at bounding box center [395, 200] width 109 height 15
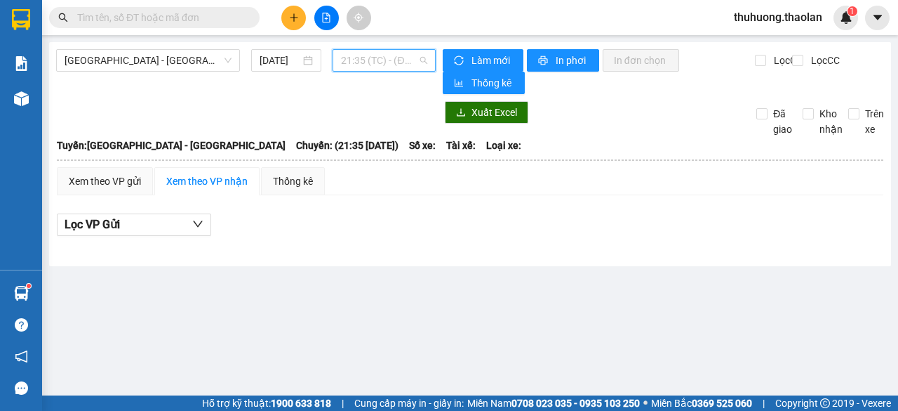
click at [396, 60] on span "21:35 (TC) - (Đã hủy)" at bounding box center [384, 60] width 86 height 21
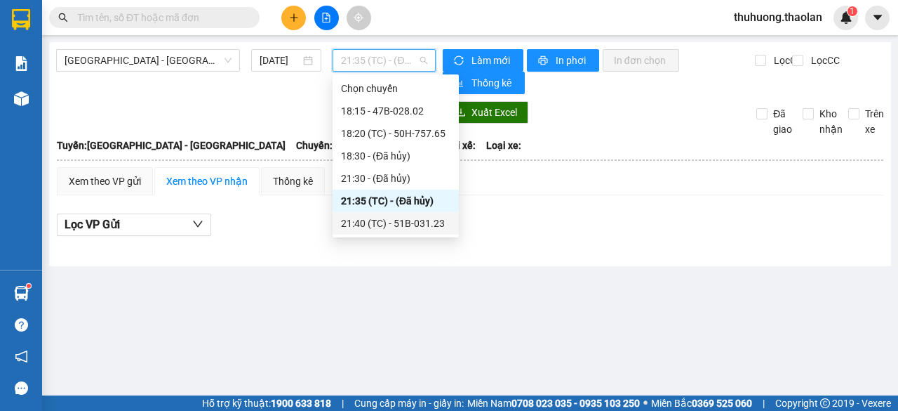
click at [429, 225] on div "21:40 (TC) - 51B-031.23" at bounding box center [395, 222] width 109 height 15
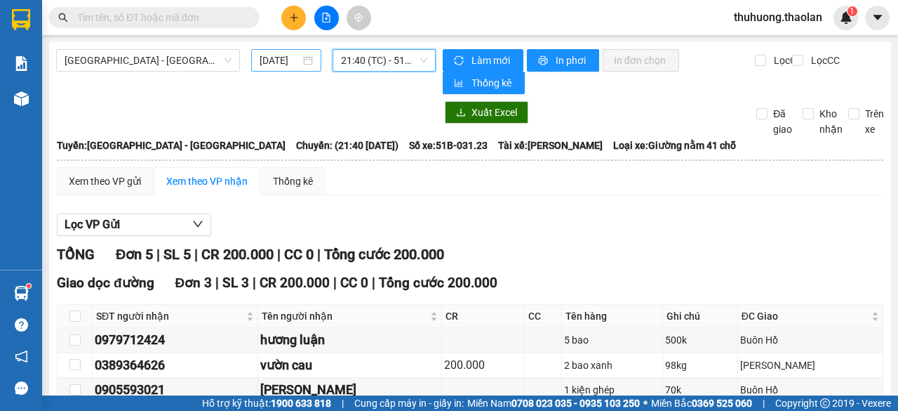
click at [265, 66] on input "[DATE]" at bounding box center [280, 60] width 41 height 15
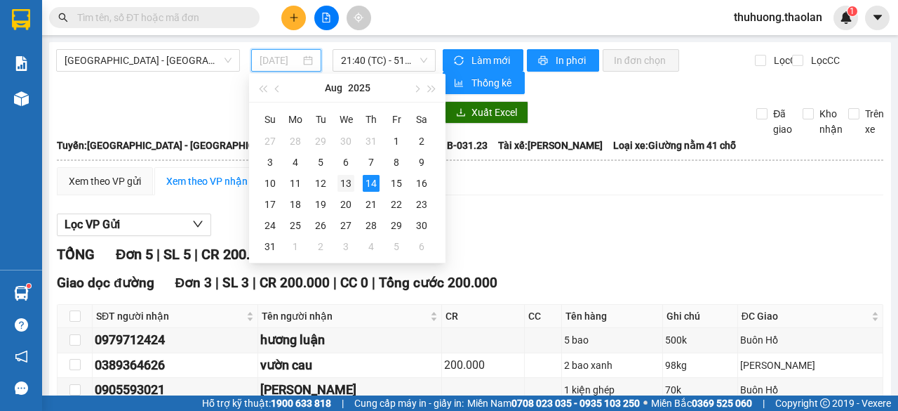
click at [347, 182] on div "13" at bounding box center [346, 183] width 17 height 17
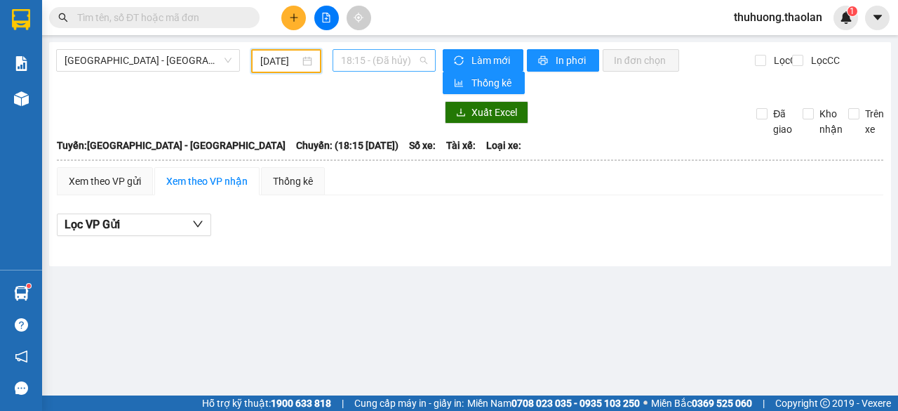
click at [371, 68] on span "18:15 - (Đã hủy)" at bounding box center [384, 60] width 86 height 21
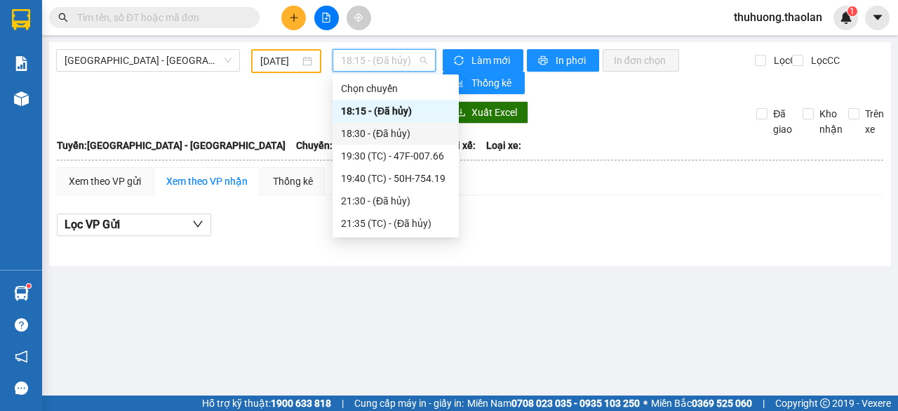
click at [362, 135] on div "18:30 - (Đã hủy)" at bounding box center [395, 133] width 109 height 15
click at [359, 63] on span "18:30 - (Đã hủy)" at bounding box center [384, 60] width 86 height 21
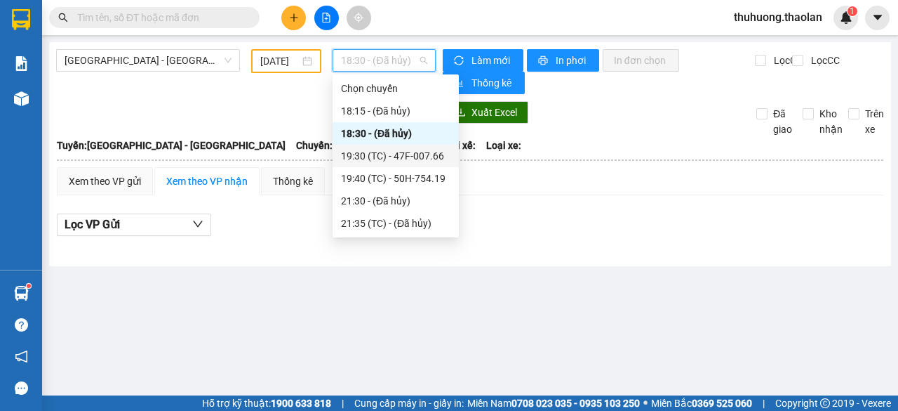
click at [373, 157] on div "19:30 (TC) - 47F-007.66" at bounding box center [395, 155] width 109 height 15
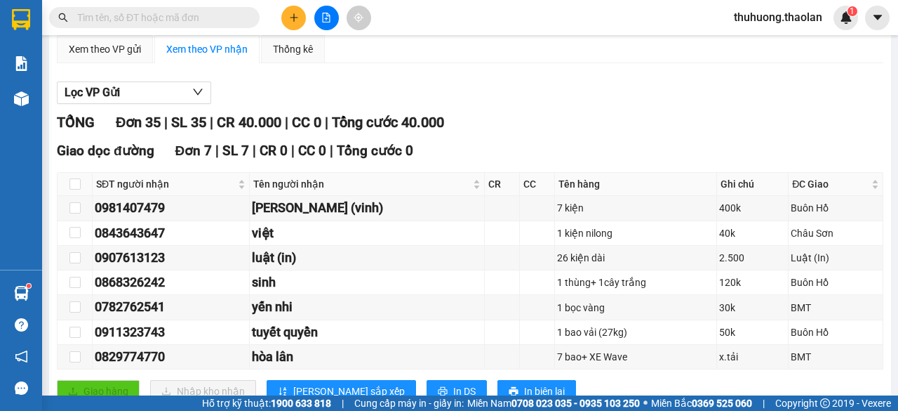
scroll to position [140, 0]
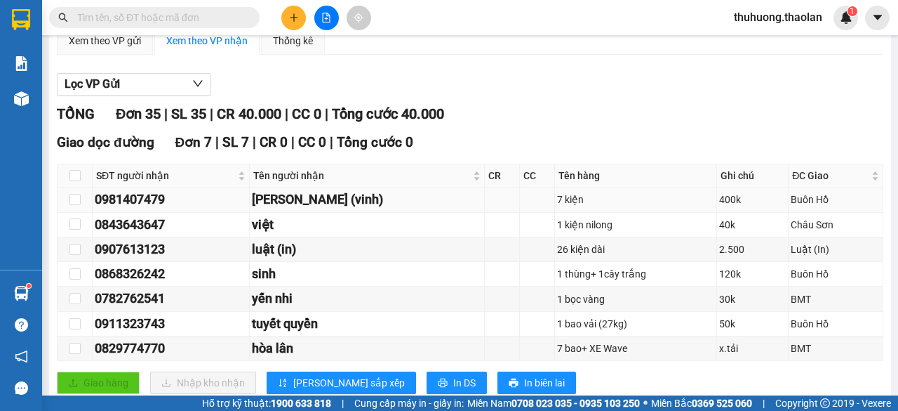
click at [377, 201] on div "[PERSON_NAME] (vinh)" at bounding box center [367, 199] width 230 height 20
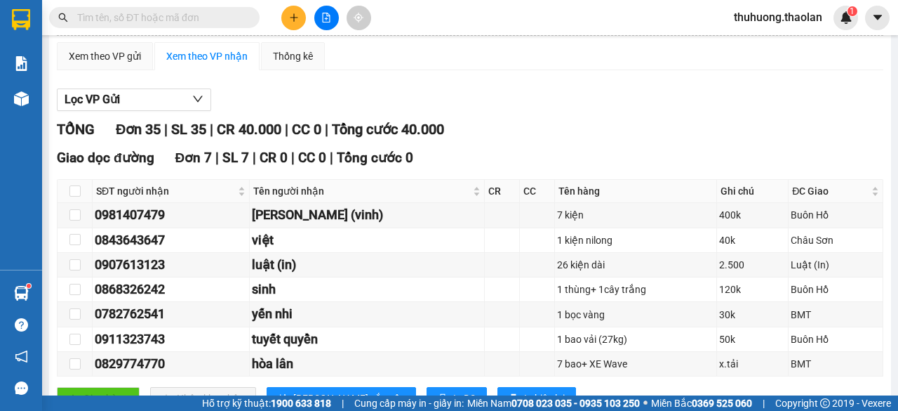
scroll to position [0, 0]
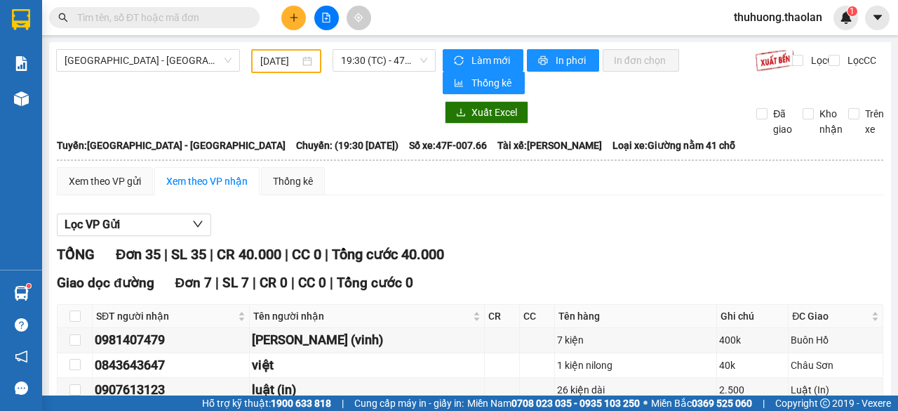
click at [284, 63] on input "[DATE]" at bounding box center [279, 60] width 39 height 15
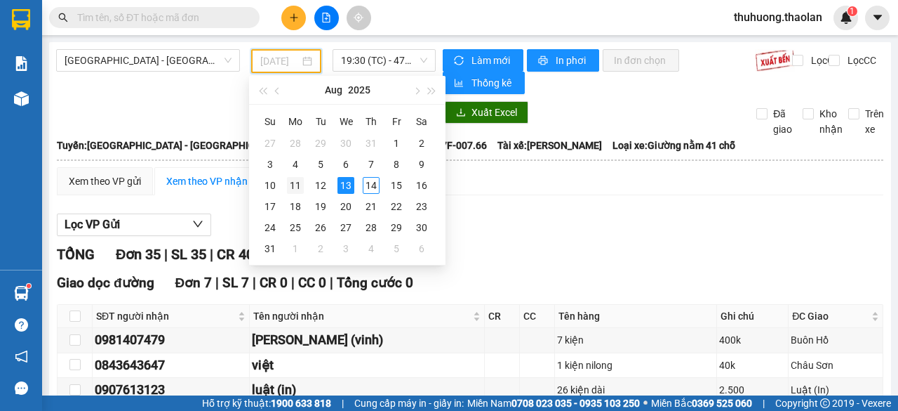
click at [292, 187] on div "11" at bounding box center [295, 185] width 17 height 17
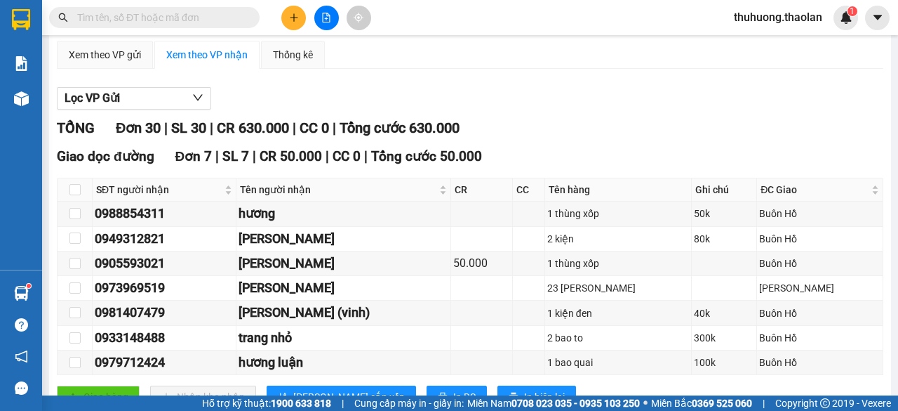
scroll to position [140, 0]
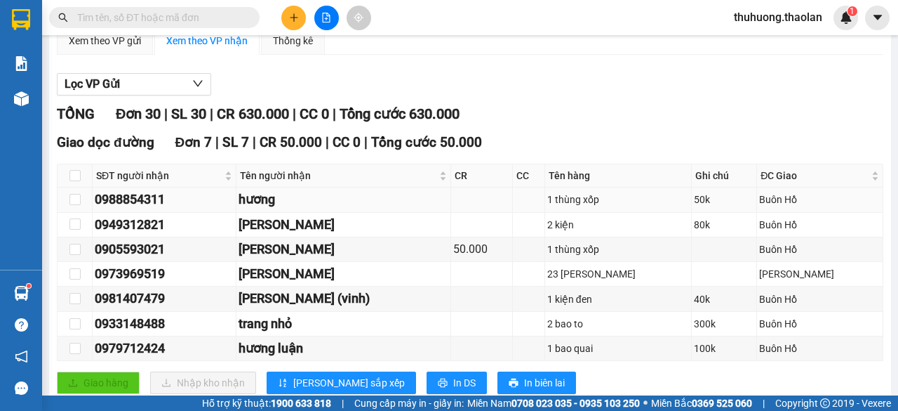
click at [296, 208] on td "hương" at bounding box center [344, 199] width 215 height 25
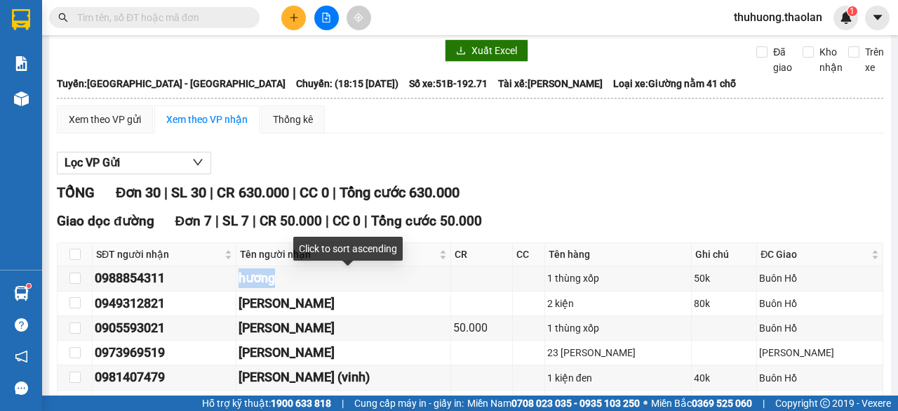
scroll to position [0, 0]
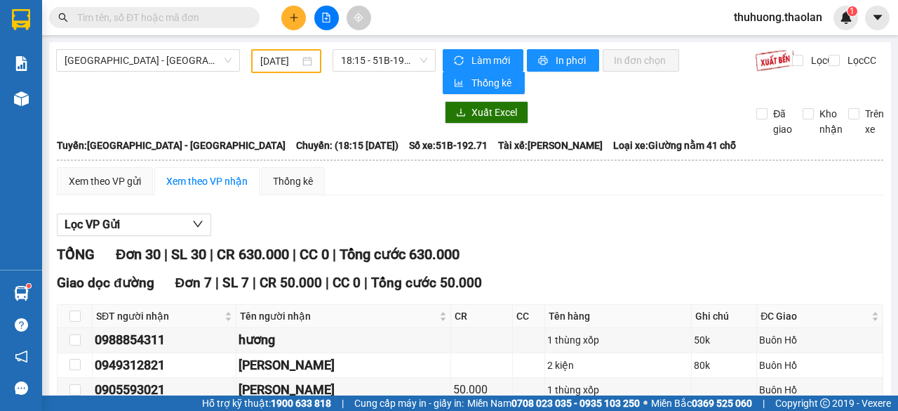
click at [279, 54] on input "[DATE]" at bounding box center [279, 60] width 39 height 15
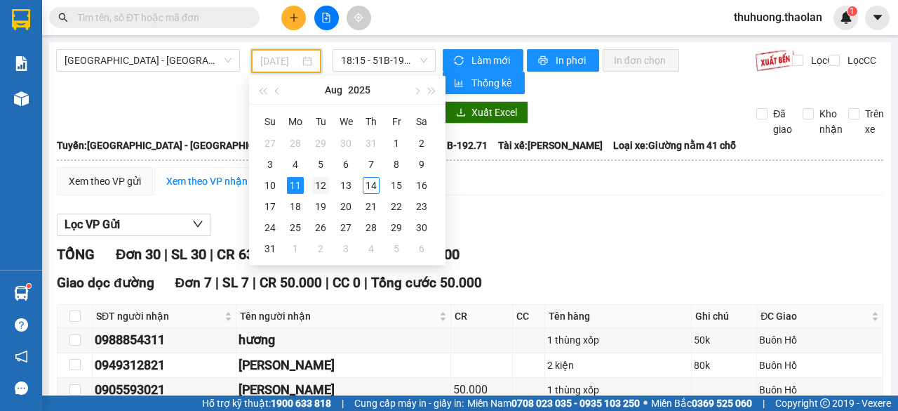
click at [318, 182] on div "12" at bounding box center [320, 185] width 17 height 17
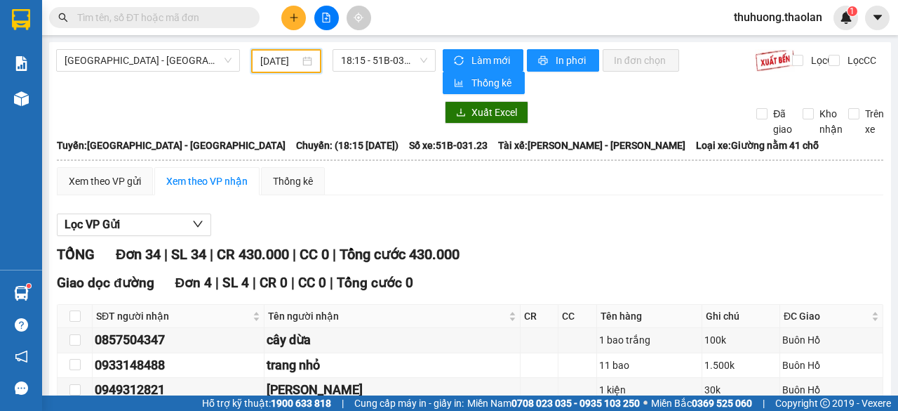
click at [287, 64] on input "[DATE]" at bounding box center [279, 60] width 39 height 15
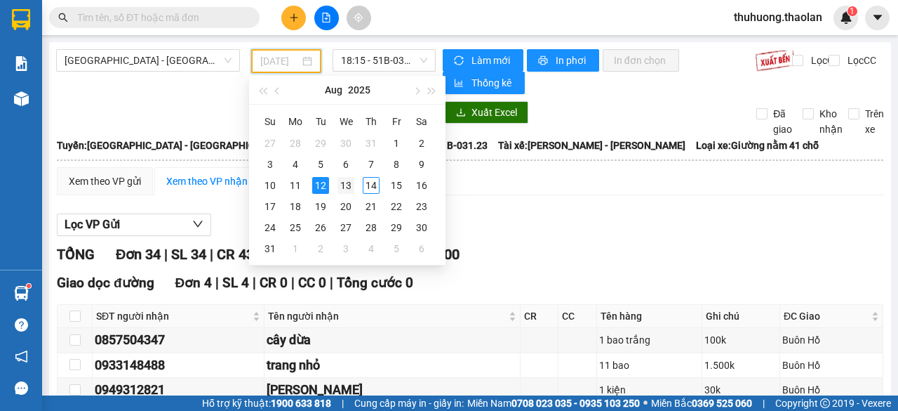
click at [348, 186] on div "13" at bounding box center [346, 185] width 17 height 17
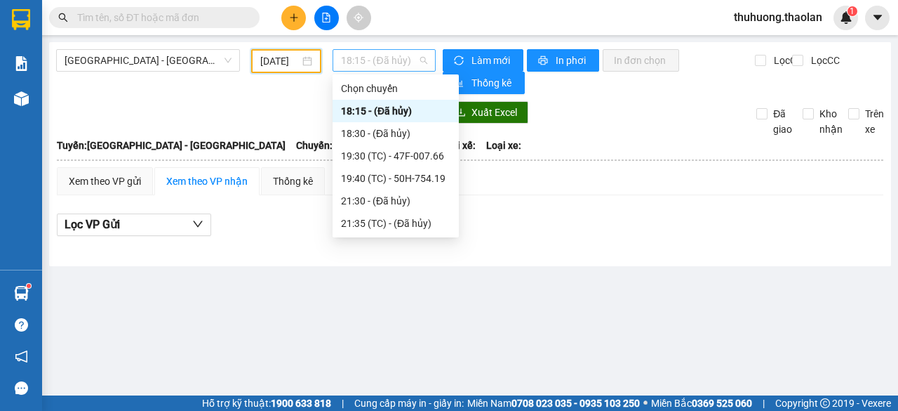
click at [361, 53] on span "18:15 - (Đã hủy)" at bounding box center [384, 60] width 86 height 21
click at [366, 133] on div "18:30 - (Đã hủy)" at bounding box center [395, 133] width 109 height 15
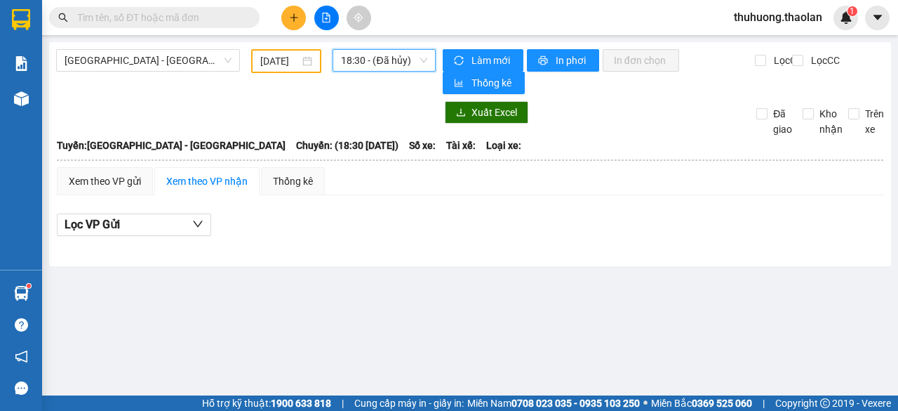
click at [363, 67] on span "18:30 - (Đã hủy)" at bounding box center [384, 60] width 86 height 21
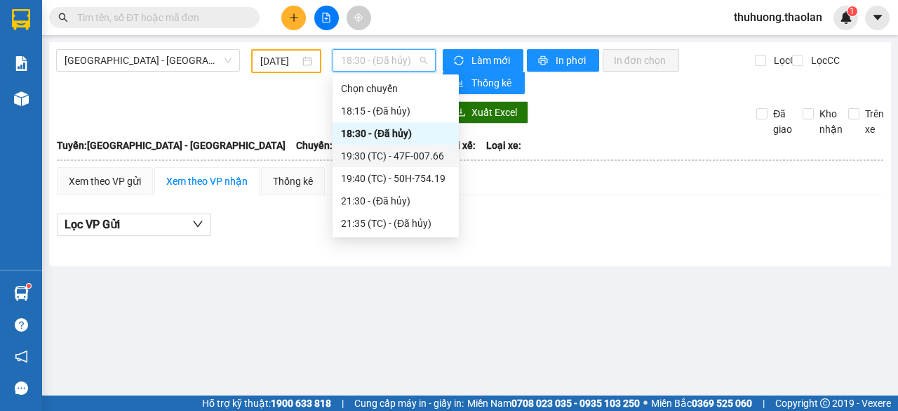
click at [371, 160] on div "19:30 (TC) - 47F-007.66" at bounding box center [395, 155] width 109 height 15
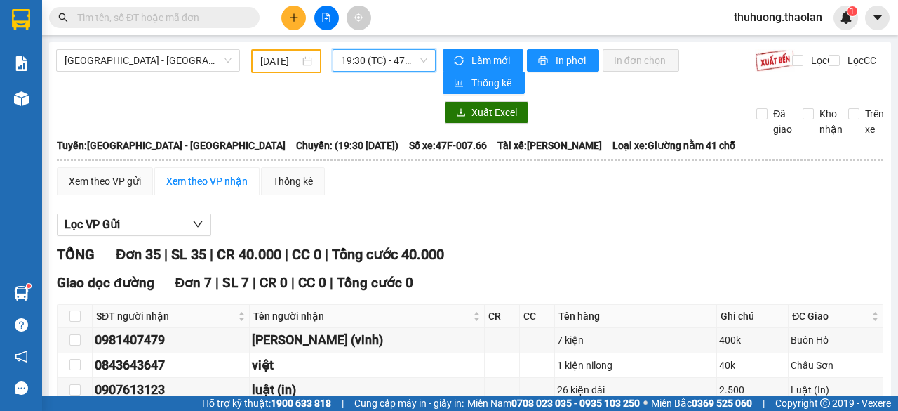
click at [371, 68] on span "19:30 (TC) - 47F-007.66" at bounding box center [384, 60] width 86 height 21
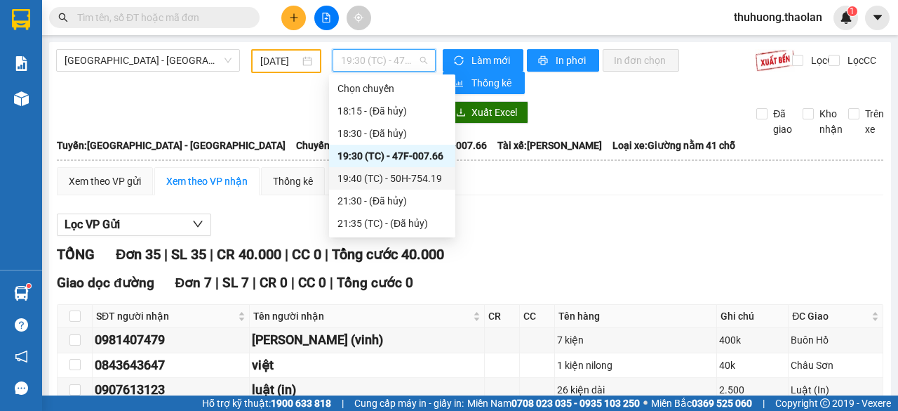
click at [382, 178] on div "19:40 (TC) - 50H-754.19" at bounding box center [392, 178] width 109 height 15
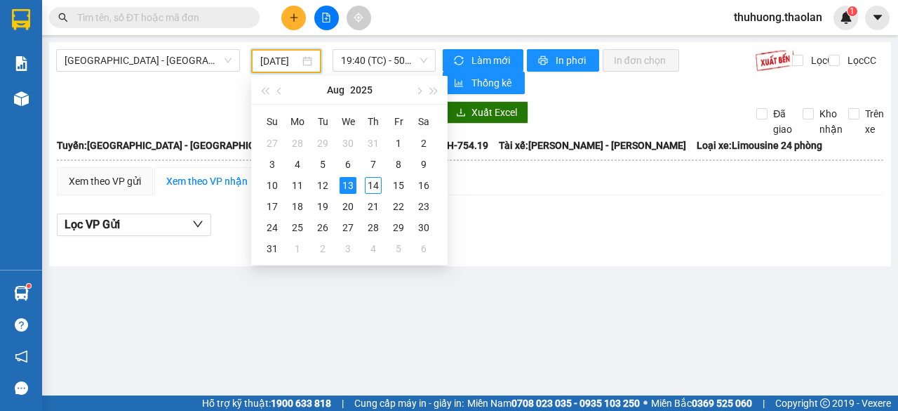
click at [284, 58] on input "[DATE]" at bounding box center [279, 60] width 39 height 15
click at [378, 185] on div "14" at bounding box center [373, 185] width 17 height 17
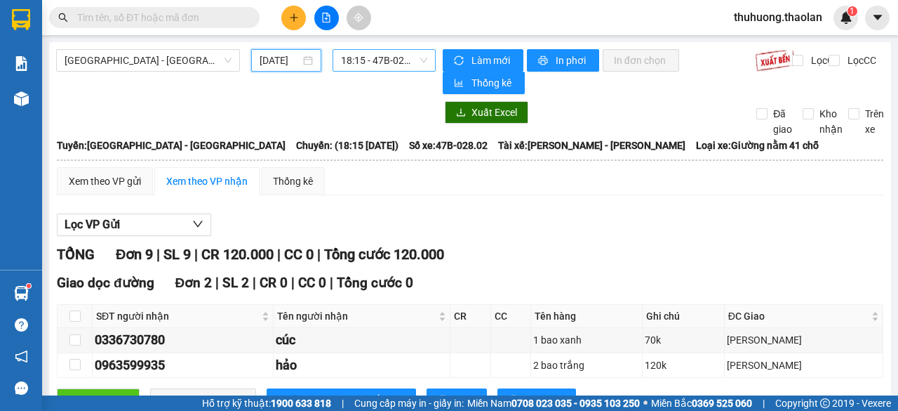
click at [357, 62] on span "18:15 - 47B-028.02" at bounding box center [384, 60] width 86 height 21
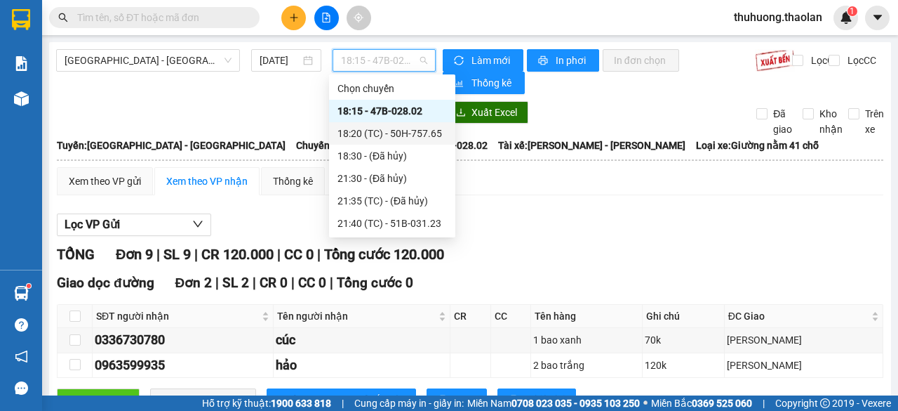
click at [373, 138] on div "18:20 (TC) - 50H-757.65" at bounding box center [392, 133] width 109 height 15
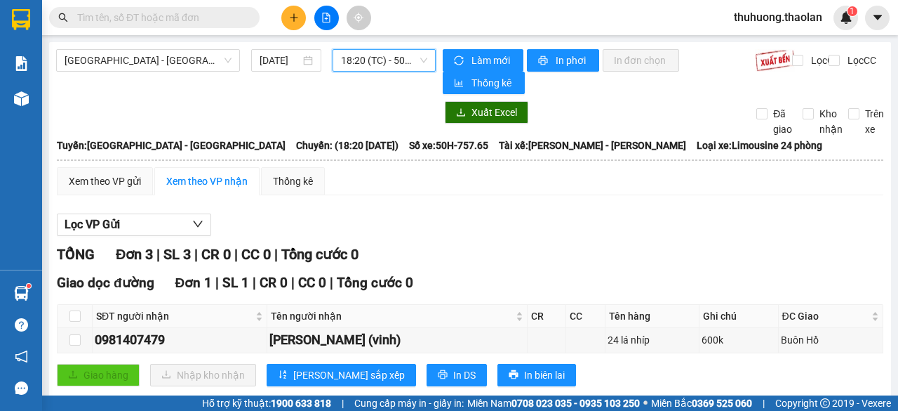
click at [368, 62] on span "18:20 (TC) - 50H-757.65" at bounding box center [384, 60] width 86 height 21
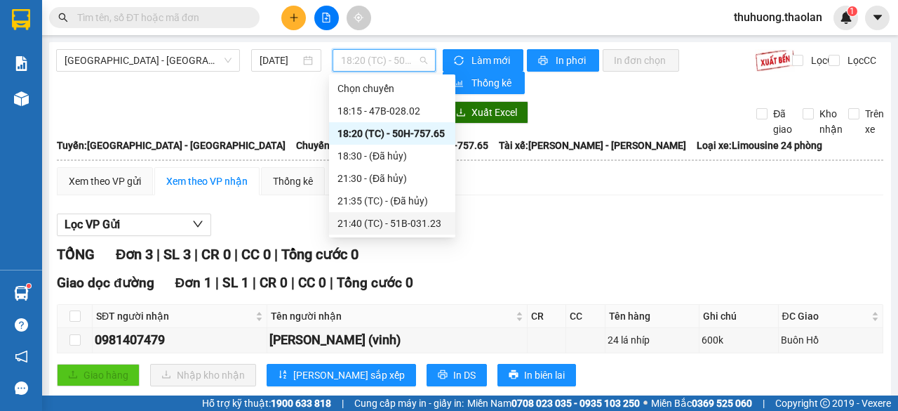
click at [380, 226] on div "21:40 (TC) - 51B-031.23" at bounding box center [392, 222] width 109 height 15
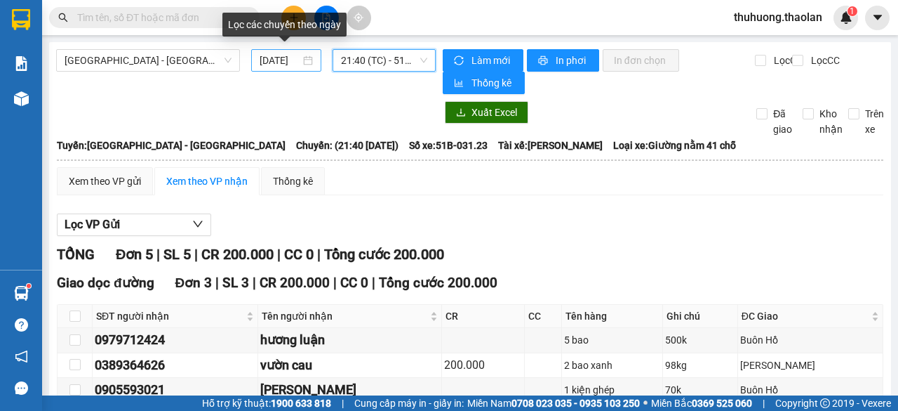
click at [284, 57] on input "[DATE]" at bounding box center [280, 60] width 41 height 15
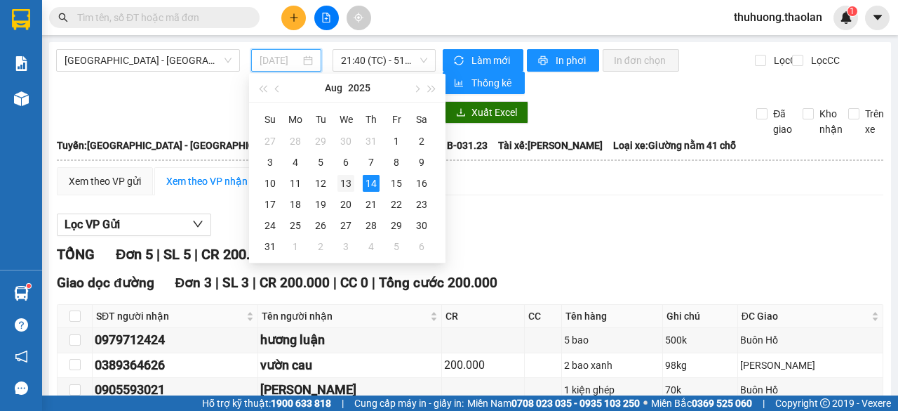
click at [343, 178] on div "13" at bounding box center [346, 183] width 17 height 17
type input "[DATE]"
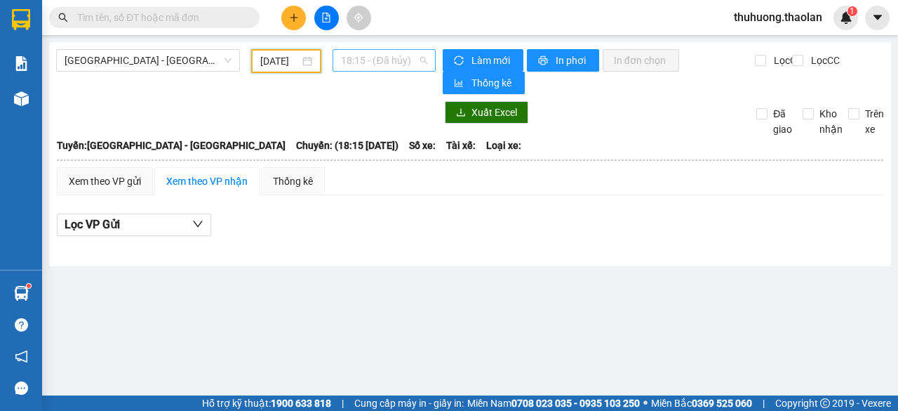
click at [383, 60] on span "18:15 - (Đã hủy)" at bounding box center [384, 60] width 86 height 21
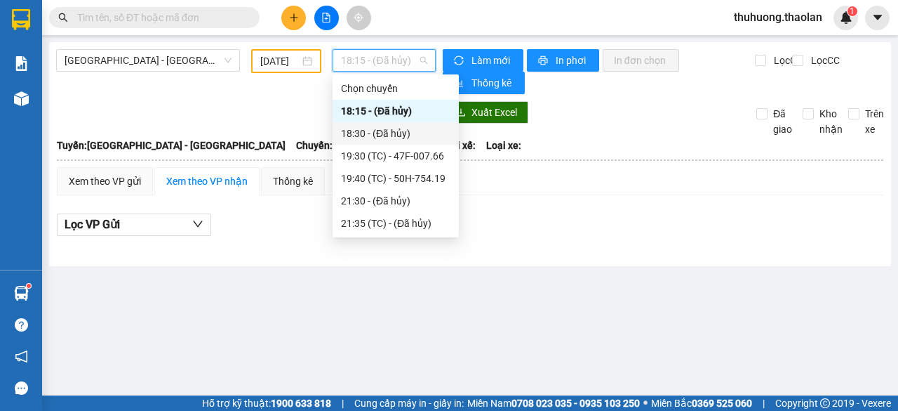
click at [385, 127] on div "18:30 - (Đã hủy)" at bounding box center [395, 133] width 109 height 15
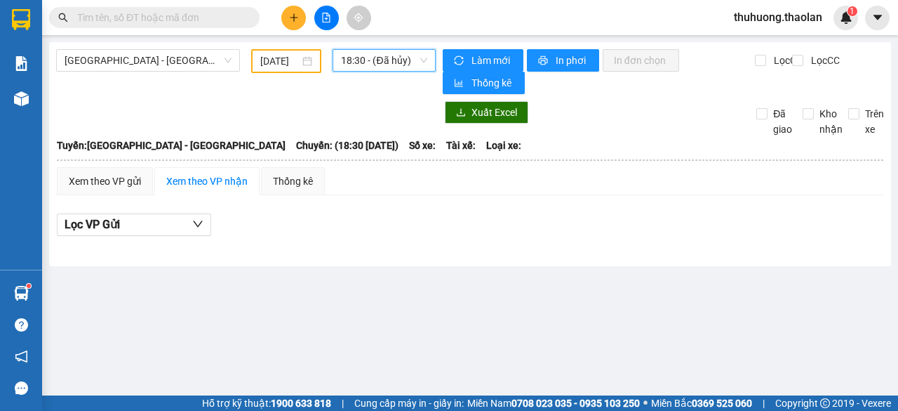
click at [395, 69] on span "18:30 - (Đã hủy)" at bounding box center [384, 60] width 86 height 21
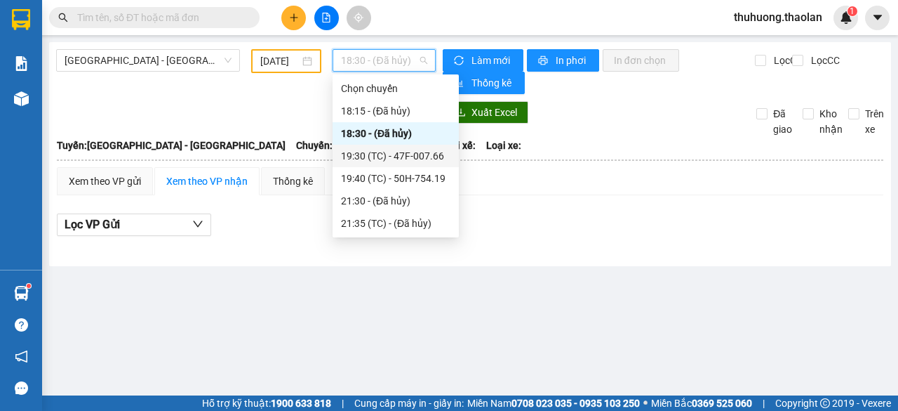
click at [410, 157] on div "19:30 (TC) - 47F-007.66" at bounding box center [395, 155] width 109 height 15
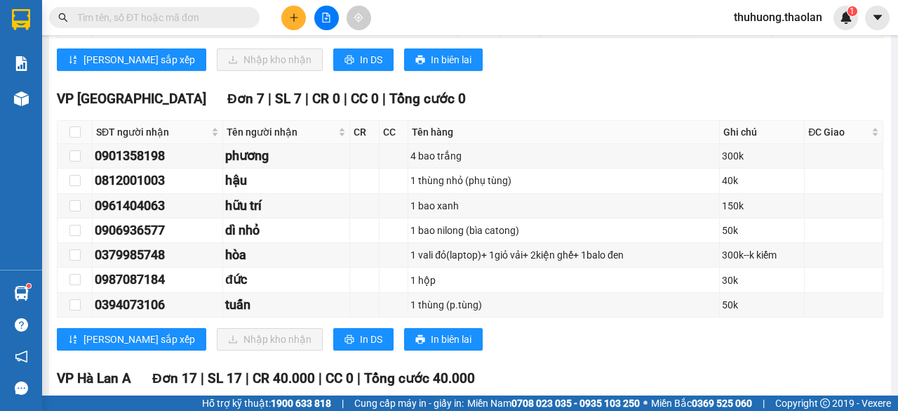
scroll to position [702, 0]
